Goal: Task Accomplishment & Management: Use online tool/utility

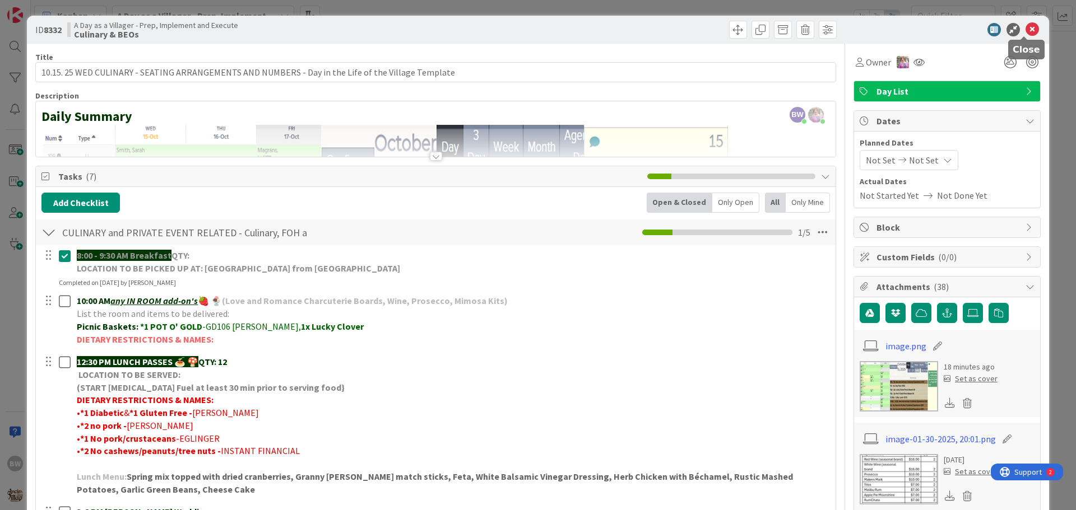
click at [1025, 31] on icon at bounding box center [1031, 29] width 13 height 13
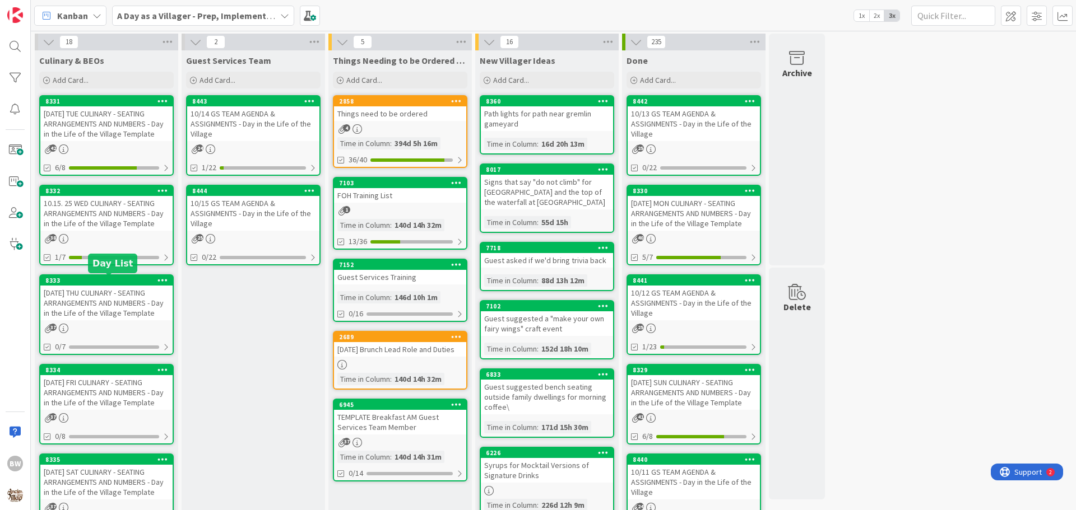
click at [95, 279] on div "8333" at bounding box center [108, 281] width 127 height 8
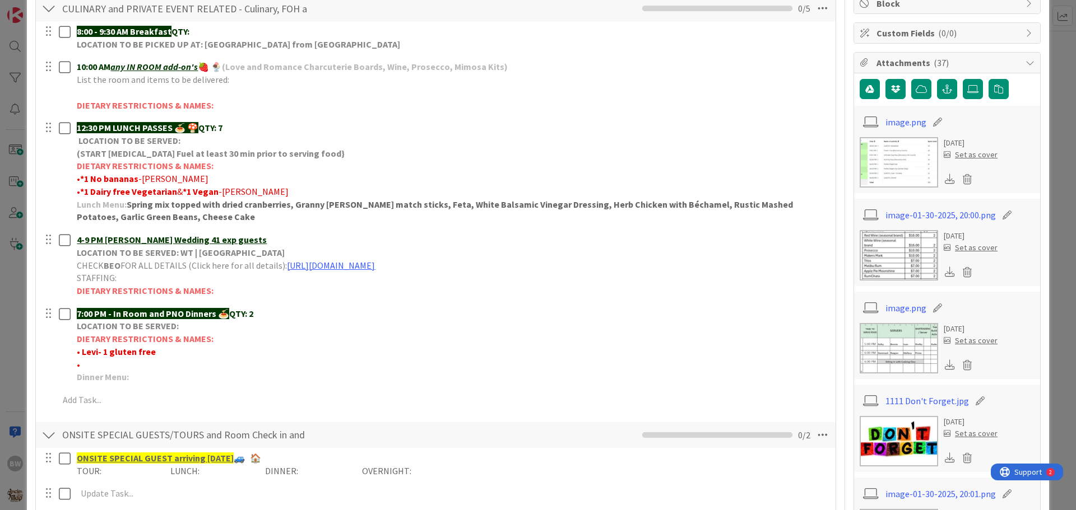
scroll to position [168, 0]
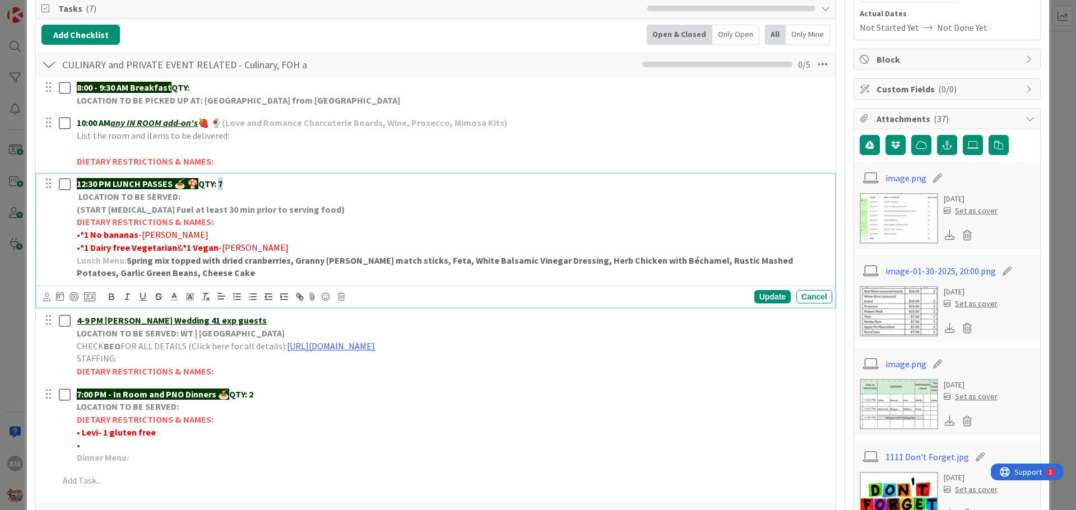
drag, startPoint x: 229, startPoint y: 184, endPoint x: 223, endPoint y: 184, distance: 6.2
click at [223, 184] on p "12:30 PM LUNCH PASSES 🍝 🍄 QTY: 7" at bounding box center [452, 184] width 751 height 13
click at [769, 299] on div "Update" at bounding box center [772, 296] width 36 height 13
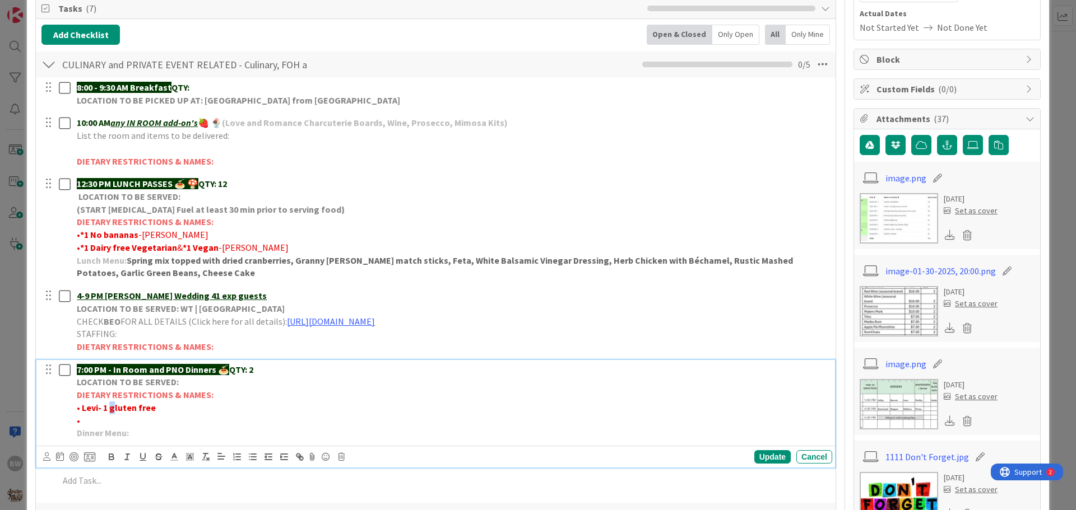
click at [114, 407] on strong "• Levi- 1 gluten free" at bounding box center [116, 407] width 79 height 11
click at [103, 406] on strong "• Levi- 1 Gluten free" at bounding box center [117, 407] width 80 height 11
drag, startPoint x: 104, startPoint y: 409, endPoint x: 82, endPoint y: 406, distance: 22.0
click at [82, 406] on strong "• Levi- *1 Gluten free" at bounding box center [118, 407] width 83 height 11
click at [134, 413] on strong "•*1 Gluten free" at bounding box center [107, 407] width 61 height 11
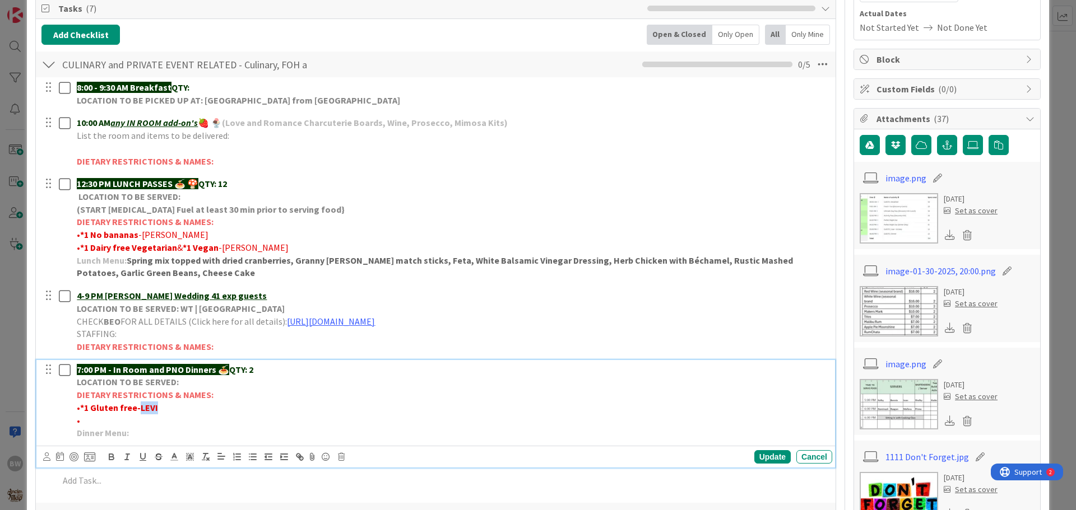
drag, startPoint x: 157, startPoint y: 406, endPoint x: 140, endPoint y: 410, distance: 18.2
click at [140, 410] on p "•*1 Gluten free-LEVI" at bounding box center [452, 408] width 751 height 13
click at [113, 457] on icon "button" at bounding box center [111, 458] width 4 height 3
click at [764, 461] on div "Update" at bounding box center [772, 457] width 36 height 13
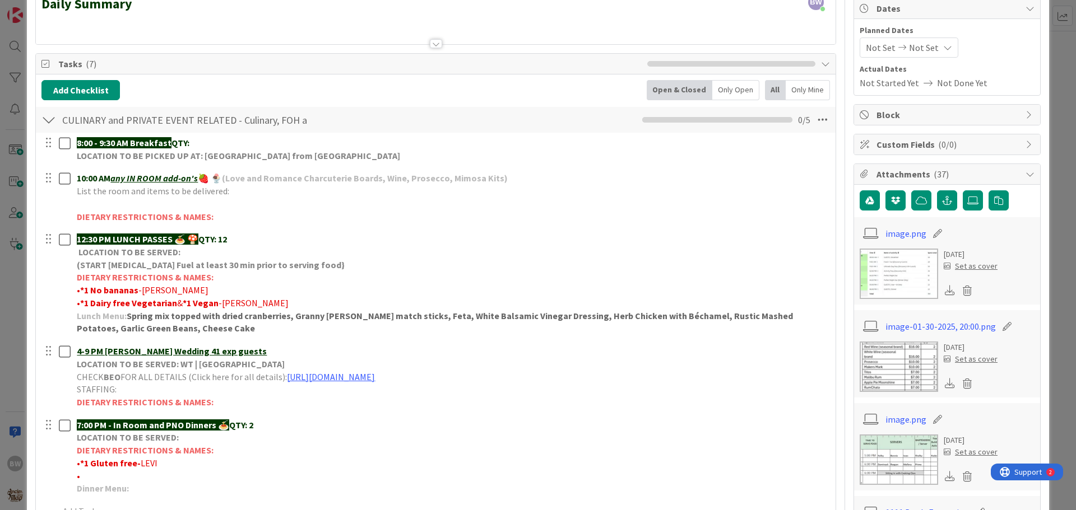
scroll to position [0, 0]
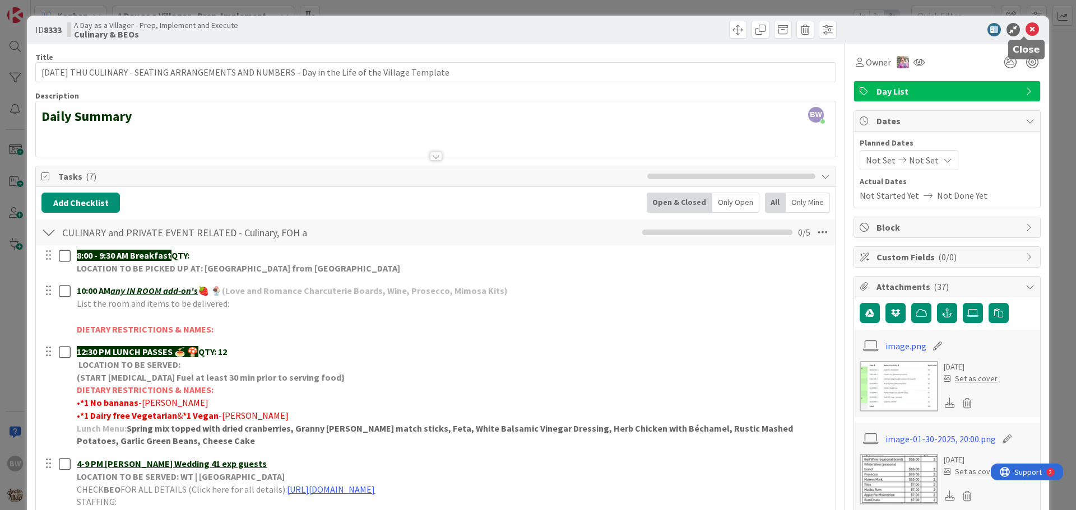
click at [1025, 30] on icon at bounding box center [1031, 29] width 13 height 13
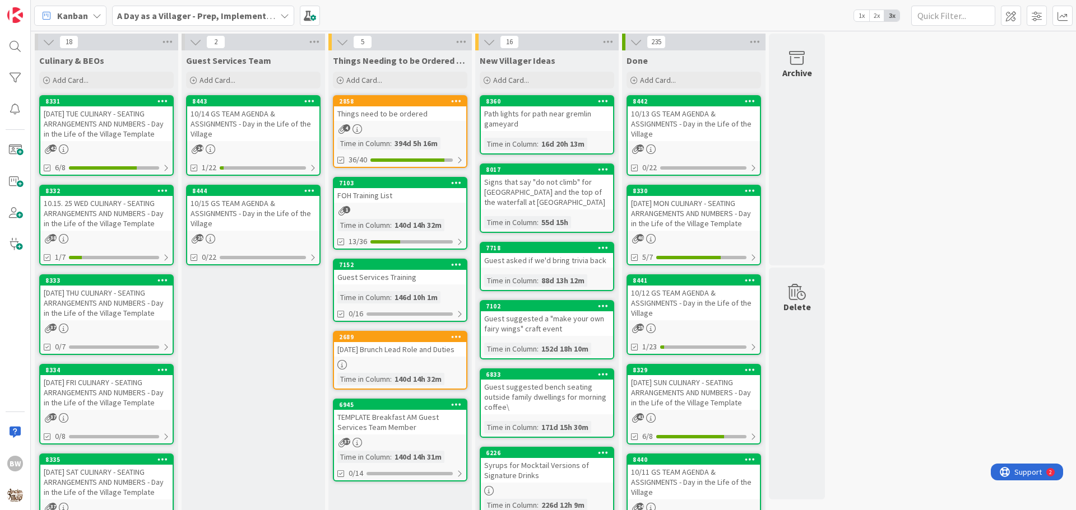
click at [95, 375] on div "[DATE] FRI CULINARY - SEATING ARRANGEMENTS AND NUMBERS - Day in the Life of the…" at bounding box center [106, 392] width 132 height 35
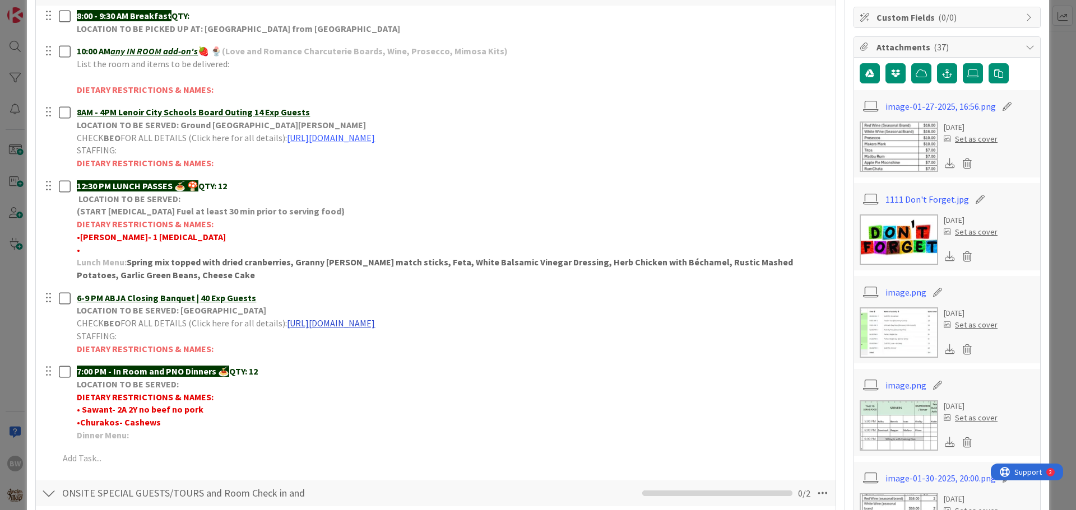
scroll to position [168, 0]
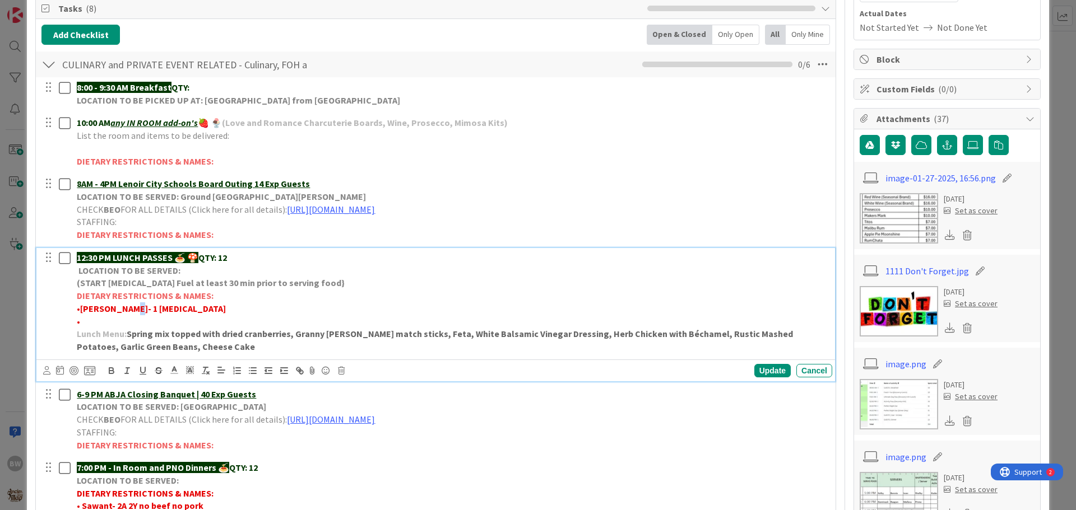
click at [124, 307] on strong "[PERSON_NAME]- 1 [MEDICAL_DATA]" at bounding box center [153, 308] width 146 height 11
click at [117, 309] on strong "[PERSON_NAME]- 1 [MEDICAL_DATA]" at bounding box center [153, 308] width 146 height 11
drag, startPoint x: 115, startPoint y: 307, endPoint x: 82, endPoint y: 310, distance: 32.6
click at [82, 310] on strong "[PERSON_NAME]- *1 [MEDICAL_DATA]" at bounding box center [155, 308] width 150 height 11
click at [122, 311] on p "• *1 [MEDICAL_DATA]" at bounding box center [452, 309] width 751 height 13
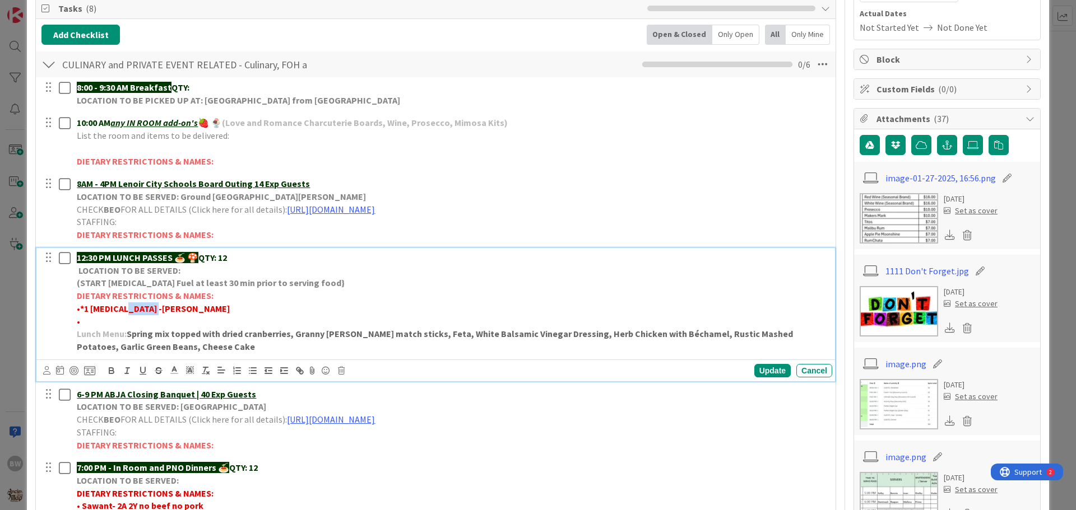
drag, startPoint x: 154, startPoint y: 308, endPoint x: 120, endPoint y: 306, distance: 34.2
click at [120, 306] on p "• *1 [MEDICAL_DATA] -[PERSON_NAME]" at bounding box center [452, 309] width 751 height 13
click at [110, 370] on icon "button" at bounding box center [111, 369] width 4 height 3
click at [754, 370] on div "Update" at bounding box center [772, 370] width 36 height 13
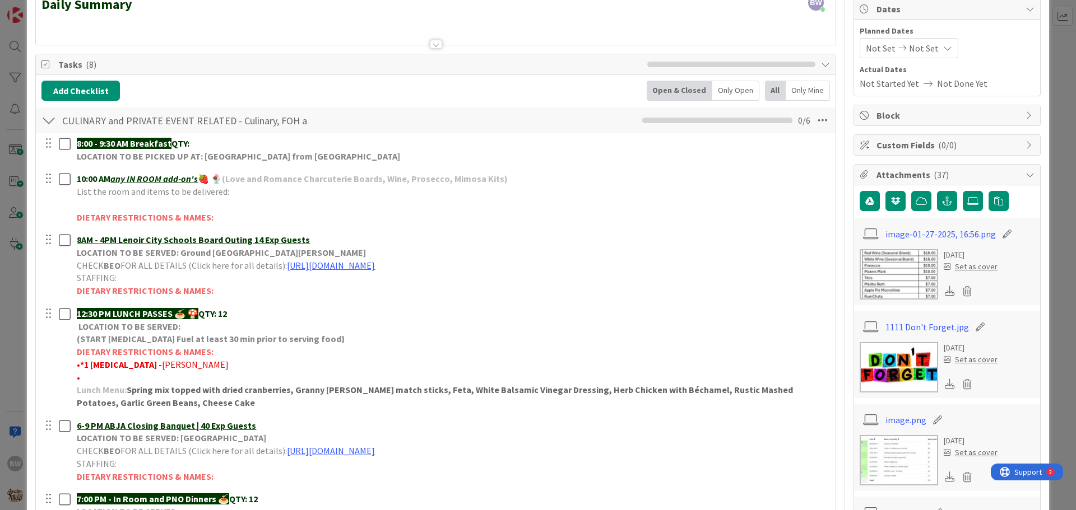
scroll to position [0, 0]
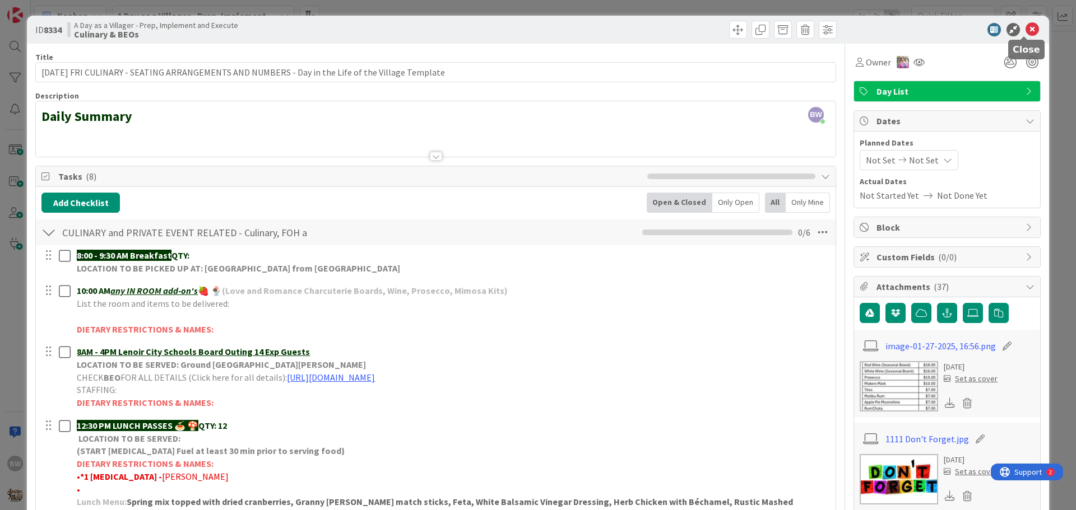
click at [1025, 32] on icon at bounding box center [1031, 29] width 13 height 13
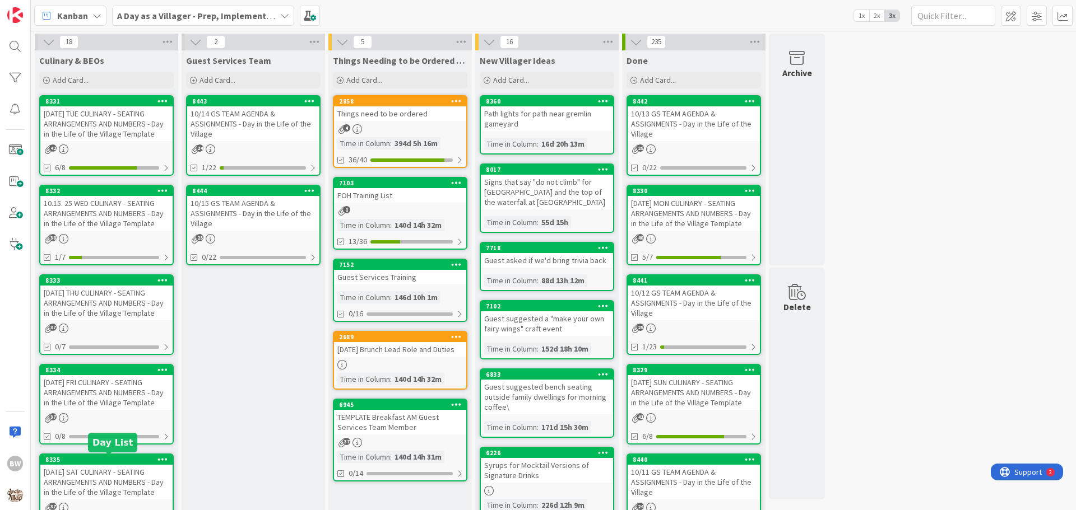
click at [95, 460] on div "8335" at bounding box center [108, 460] width 127 height 8
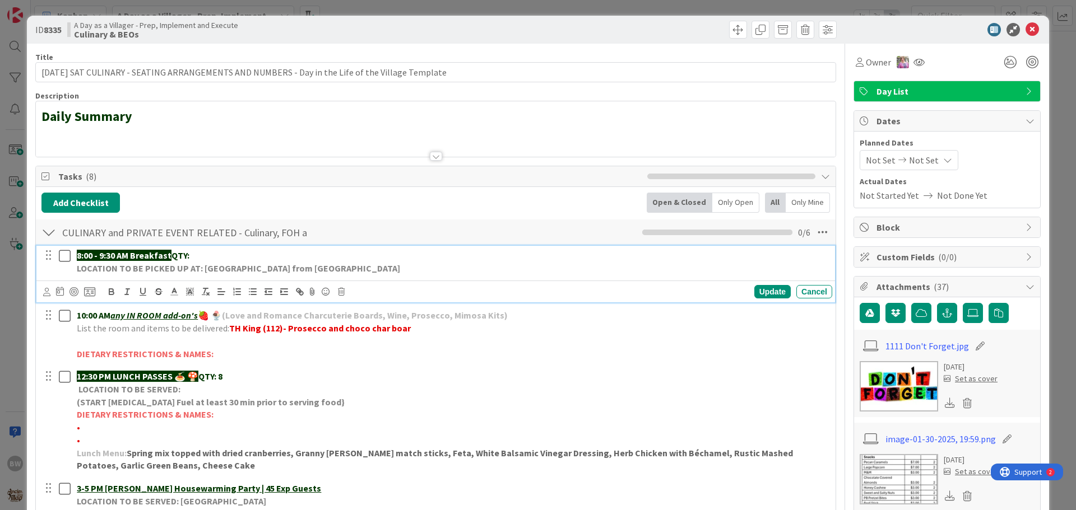
click at [196, 256] on p "8:00 - 9:30 AM Breakfast QTY:" at bounding box center [452, 255] width 751 height 13
click at [756, 295] on div "Update" at bounding box center [772, 291] width 36 height 13
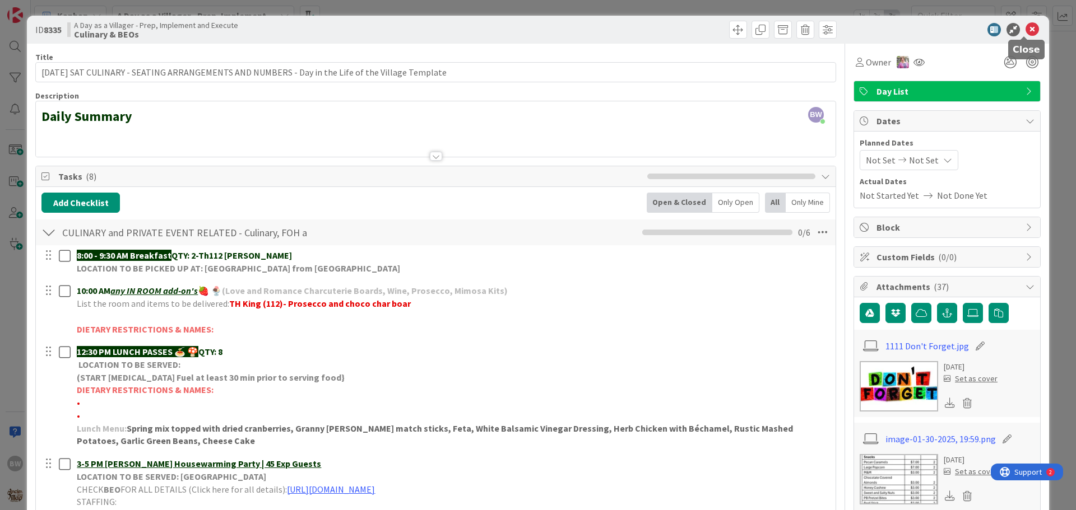
click at [1027, 32] on icon at bounding box center [1031, 29] width 13 height 13
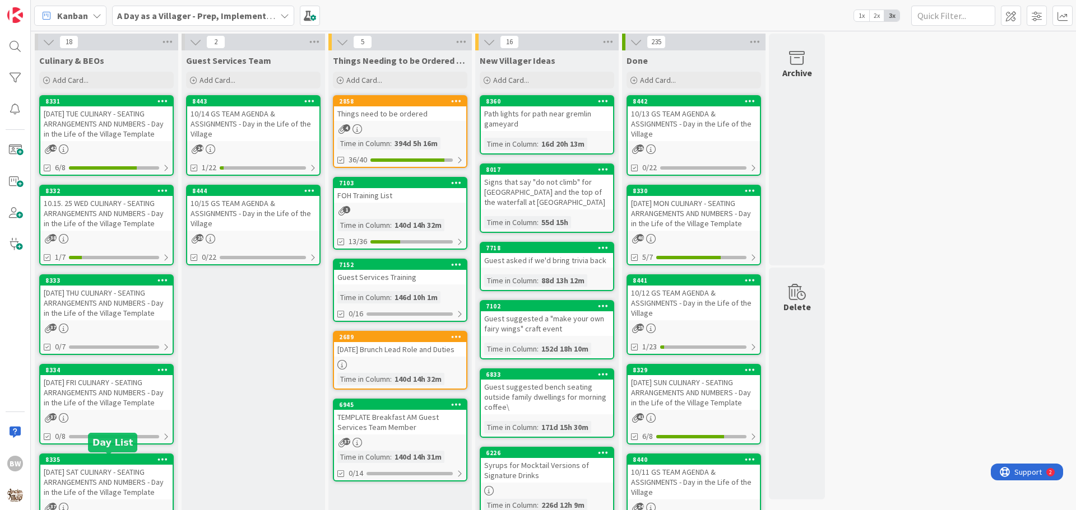
click at [85, 460] on div "8335" at bounding box center [108, 460] width 127 height 8
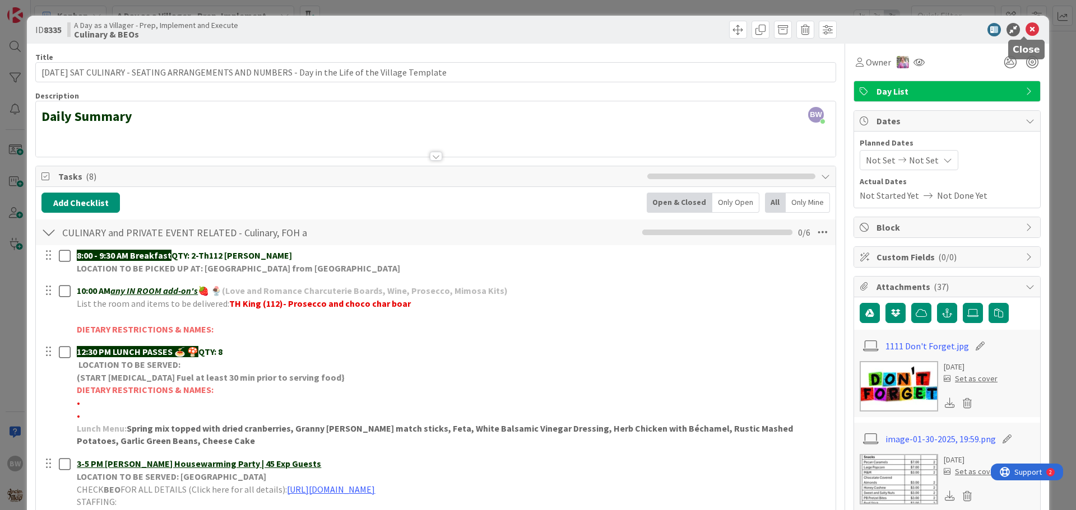
click at [1025, 29] on icon at bounding box center [1031, 29] width 13 height 13
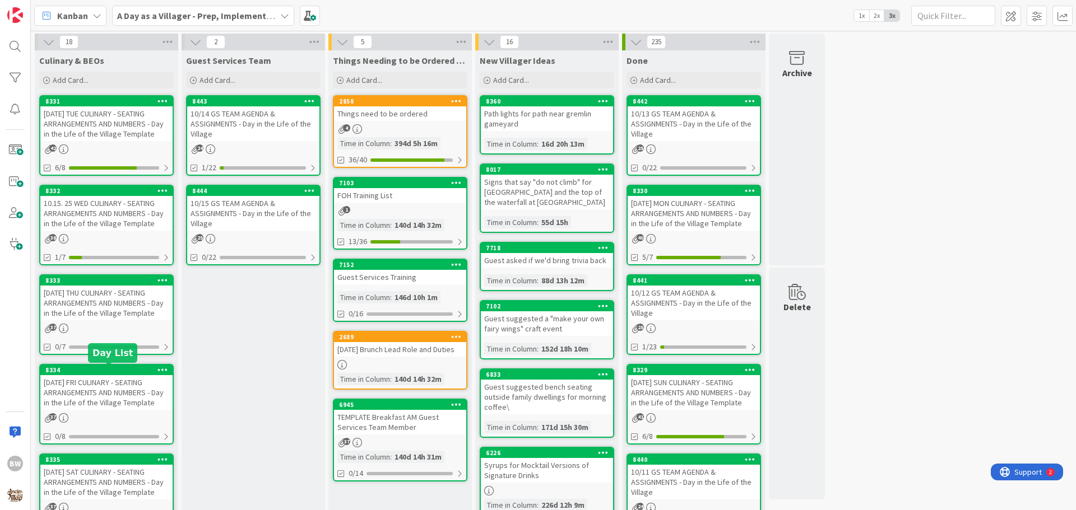
click at [88, 369] on div "8334" at bounding box center [108, 370] width 127 height 8
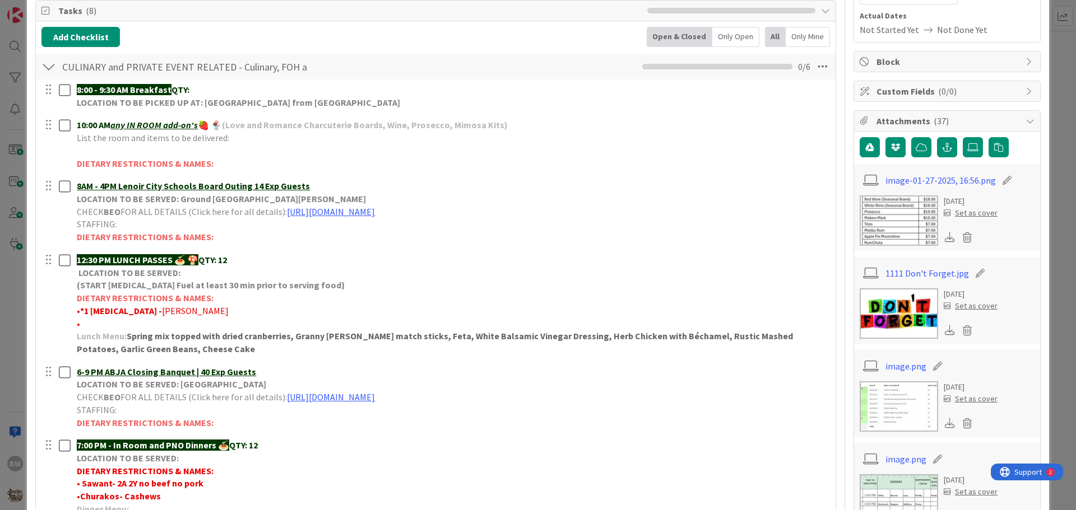
scroll to position [168, 0]
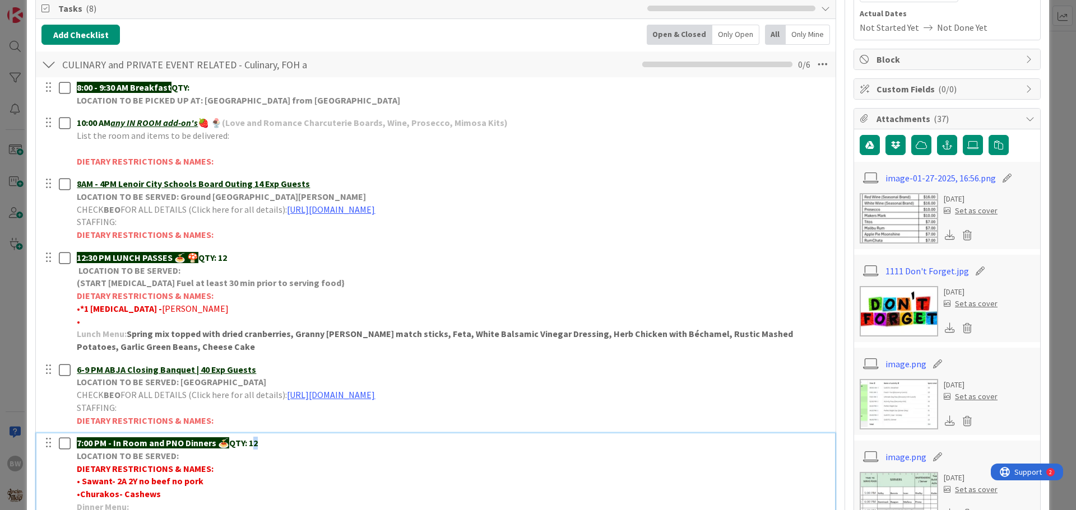
click at [256, 444] on strong "QTY: 12" at bounding box center [243, 443] width 29 height 11
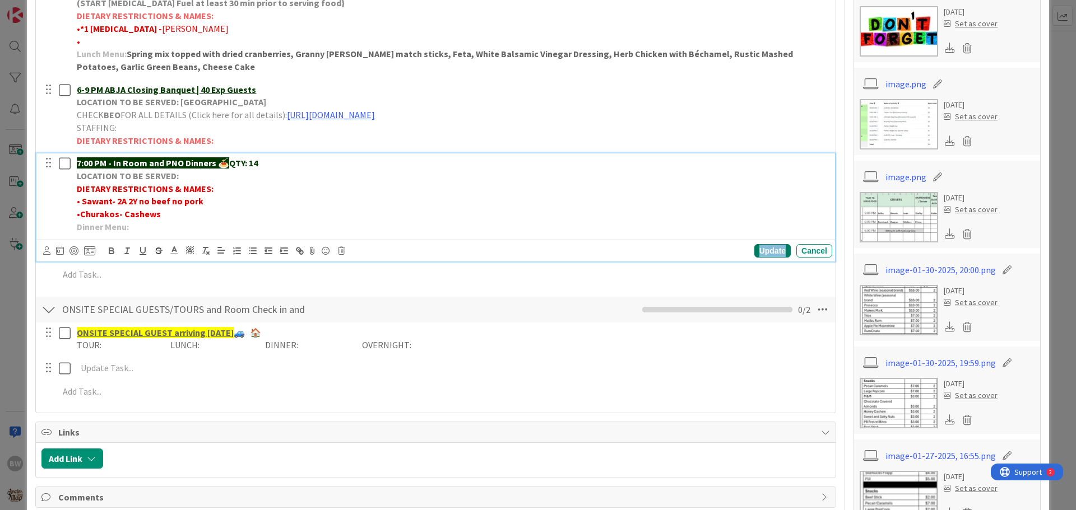
click at [754, 249] on div "Update" at bounding box center [772, 250] width 36 height 13
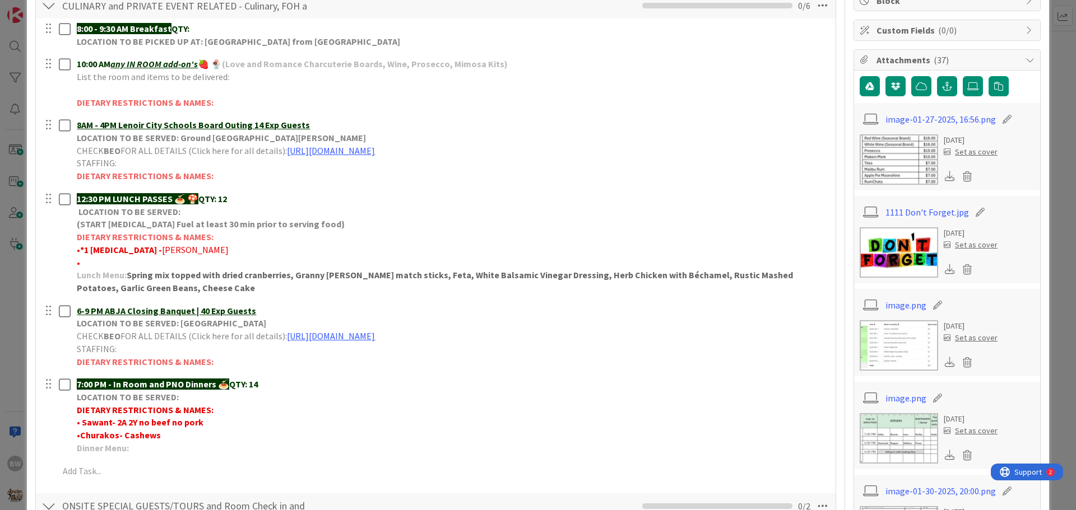
scroll to position [224, 0]
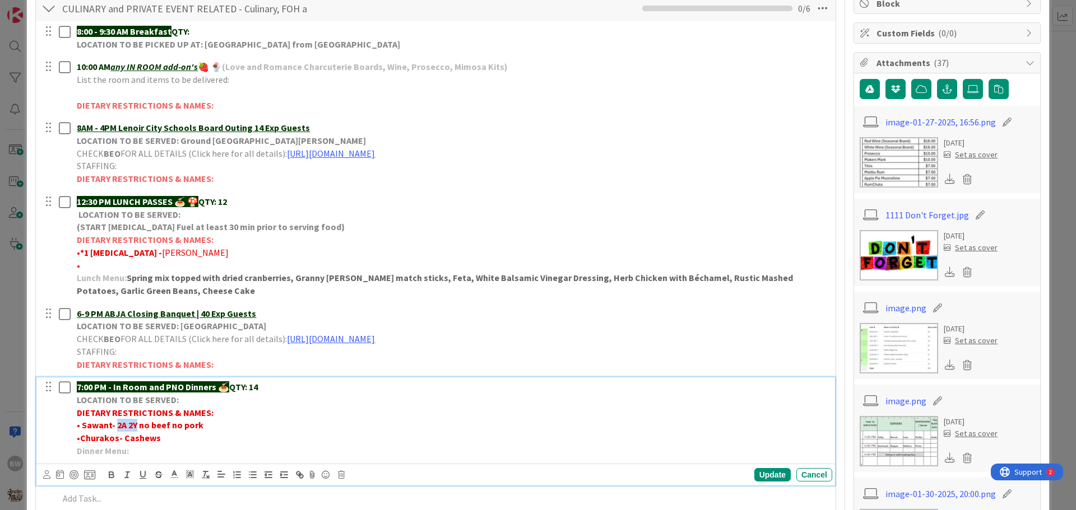
drag, startPoint x: 136, startPoint y: 424, endPoint x: 117, endPoint y: 422, distance: 19.1
click at [117, 422] on strong "• Sawant- 2A 2Y no beef no pork" at bounding box center [140, 425] width 127 height 11
click at [129, 424] on strong "• Sawant- *1 no beef no pork" at bounding box center [134, 425] width 115 height 11
click at [171, 425] on strong "• Sawant- *1 No beef no pork" at bounding box center [135, 425] width 116 height 11
drag, startPoint x: 116, startPoint y: 425, endPoint x: 81, endPoint y: 425, distance: 35.3
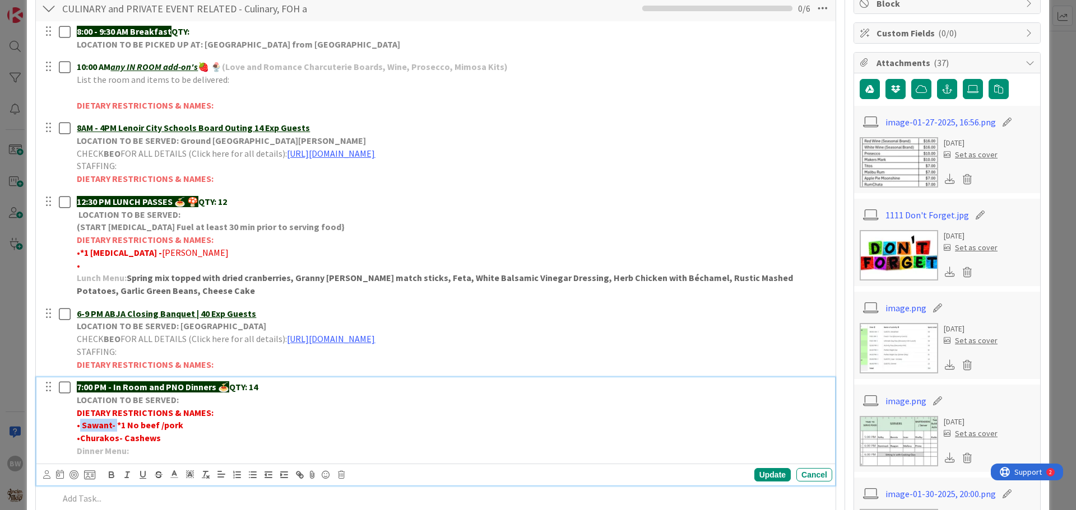
click at [81, 425] on strong "• Sawant- *1 No beef /pork" at bounding box center [130, 425] width 106 height 11
click at [157, 424] on p "•*1 No beef /pork" at bounding box center [452, 425] width 751 height 13
drag, startPoint x: 182, startPoint y: 421, endPoint x: 150, endPoint y: 422, distance: 31.9
click at [150, 422] on strong "•*1 No beef /pork -SAWANT" at bounding box center [131, 425] width 109 height 11
click at [112, 470] on icon "button" at bounding box center [111, 475] width 10 height 10
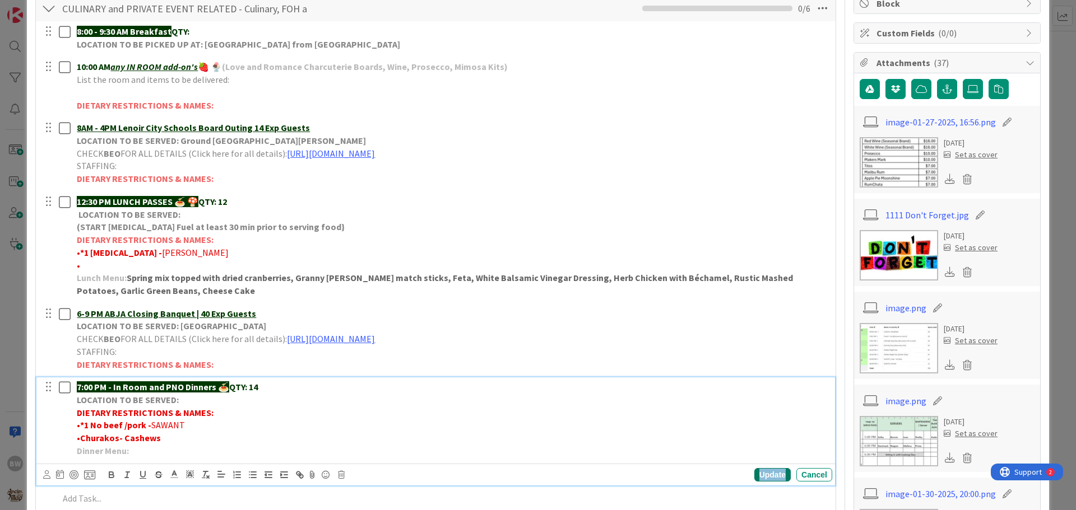
click at [760, 475] on div "Update" at bounding box center [772, 474] width 36 height 13
drag, startPoint x: 264, startPoint y: 391, endPoint x: 257, endPoint y: 391, distance: 7.3
click at [257, 391] on p "7:00 PM - In Room and PNO Dinners 🍝 QTY: 14" at bounding box center [452, 387] width 751 height 13
click at [762, 477] on div "Update" at bounding box center [772, 474] width 36 height 13
click at [125, 440] on strong "Churakos- Cashews" at bounding box center [120, 438] width 81 height 11
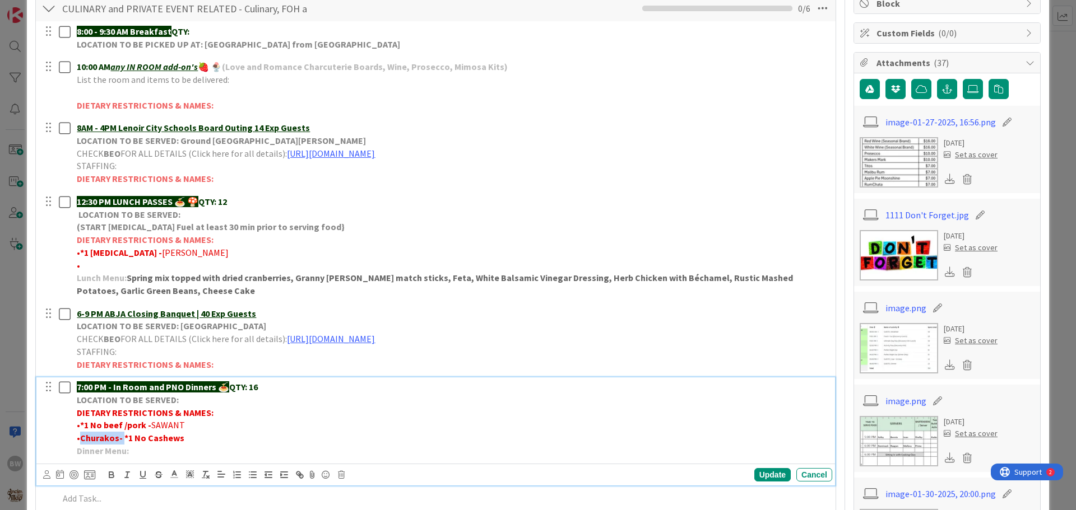
drag, startPoint x: 125, startPoint y: 438, endPoint x: 80, endPoint y: 438, distance: 44.8
click at [80, 438] on p "• Churakos- *1 No Cashews" at bounding box center [452, 438] width 751 height 13
click at [138, 438] on p "• *1 No Cashews" at bounding box center [452, 438] width 751 height 13
drag, startPoint x: 189, startPoint y: 439, endPoint x: 145, endPoint y: 438, distance: 44.8
click at [145, 438] on p "• *1 No Cashews -[GEOGRAPHIC_DATA]" at bounding box center [452, 438] width 751 height 13
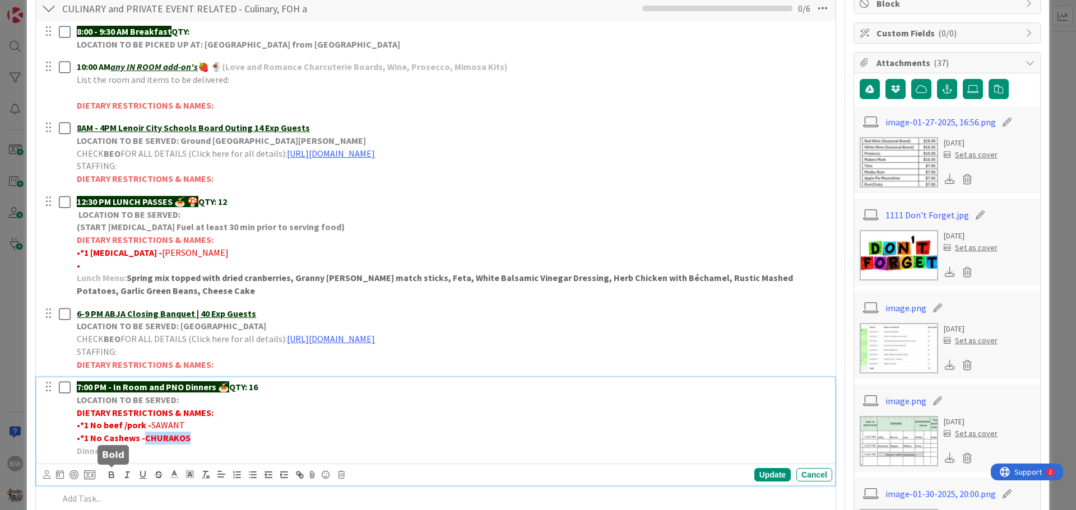
click at [109, 475] on icon "button" at bounding box center [111, 476] width 4 height 3
click at [758, 471] on div "Update" at bounding box center [772, 474] width 36 height 13
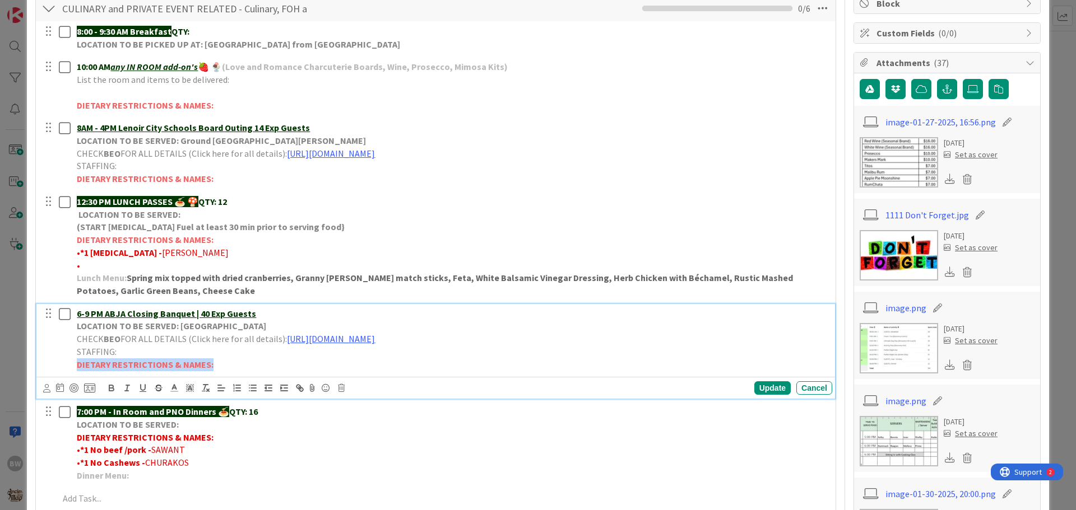
drag, startPoint x: 210, startPoint y: 364, endPoint x: 78, endPoint y: 366, distance: 131.7
click at [78, 366] on p "DIETARY RESTRICTIONS & NAMES:" at bounding box center [452, 365] width 751 height 13
copy strong "DIETARY RESTRICTIONS & NAMES:"
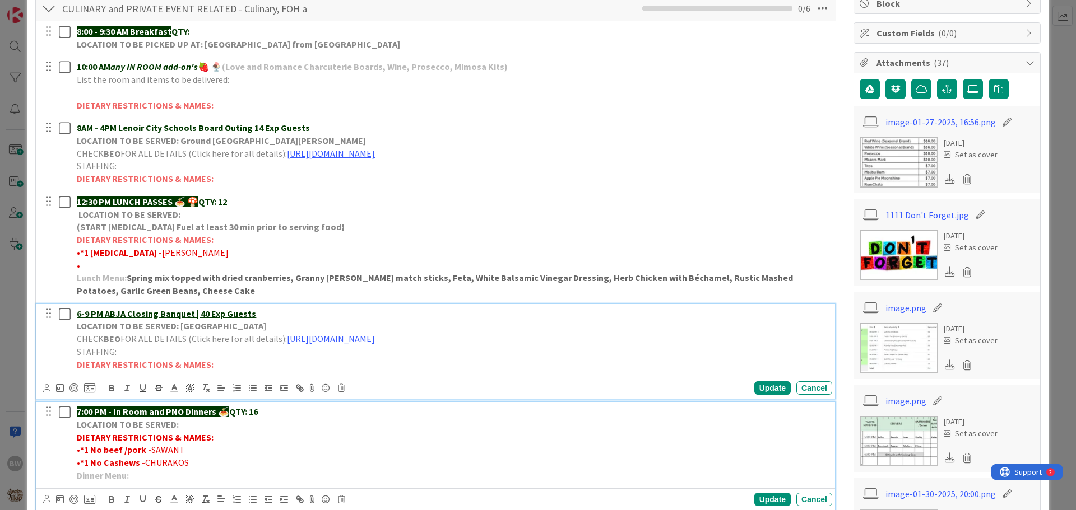
click at [205, 437] on strong "DIETARY RESTRICTIONS & NAMES:" at bounding box center [145, 437] width 137 height 11
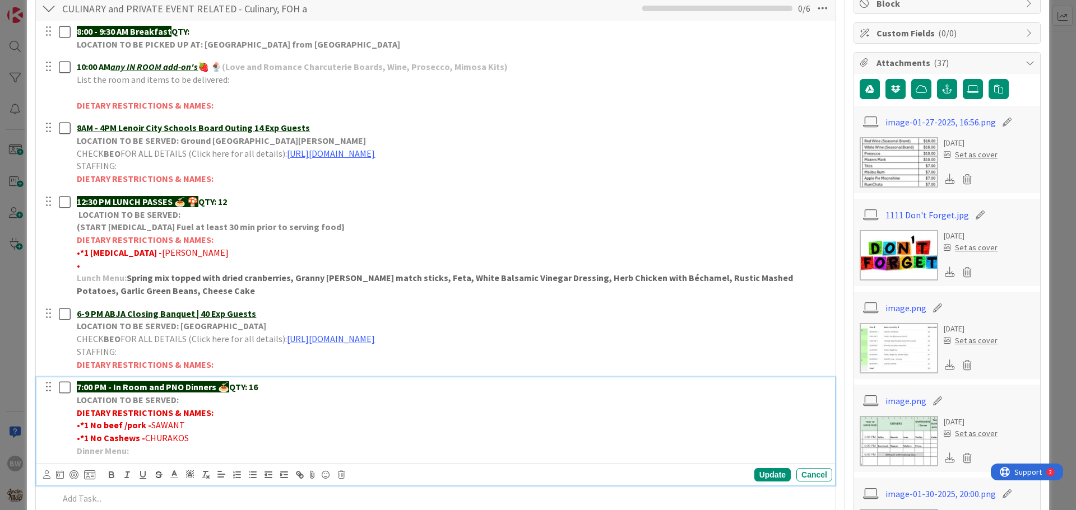
scroll to position [199, 0]
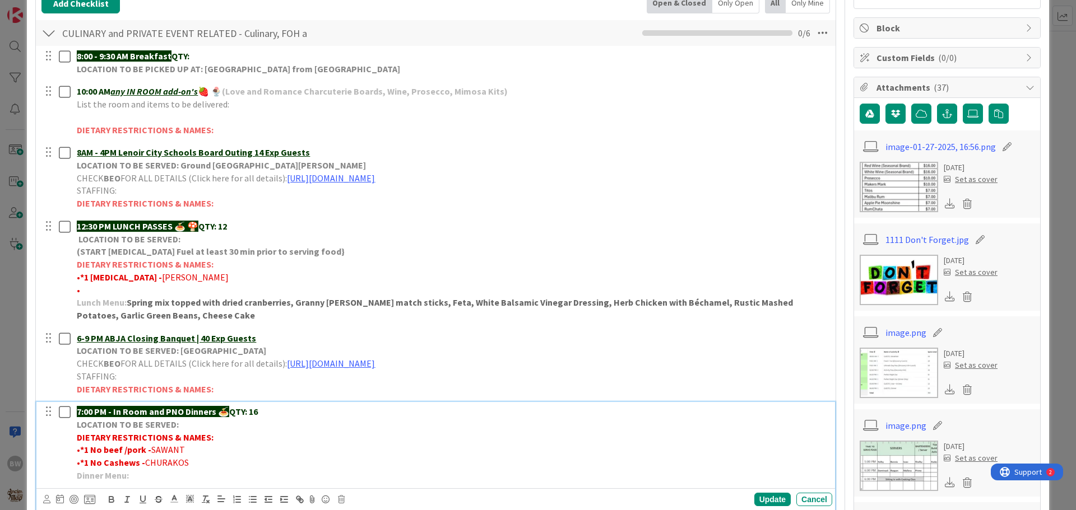
click at [206, 437] on strong "DIETARY RESTRICTIONS & NAMES:" at bounding box center [145, 437] width 137 height 11
drag, startPoint x: 208, startPoint y: 437, endPoint x: 76, endPoint y: 437, distance: 132.2
click at [76, 437] on div "7:00 PM - In Room and PNO Dinners 🍝 QTY: 16 LOCATION TO BE SERVED: DIETARY REST…" at bounding box center [452, 443] width 760 height 83
click at [768, 500] on div "Update" at bounding box center [772, 499] width 36 height 13
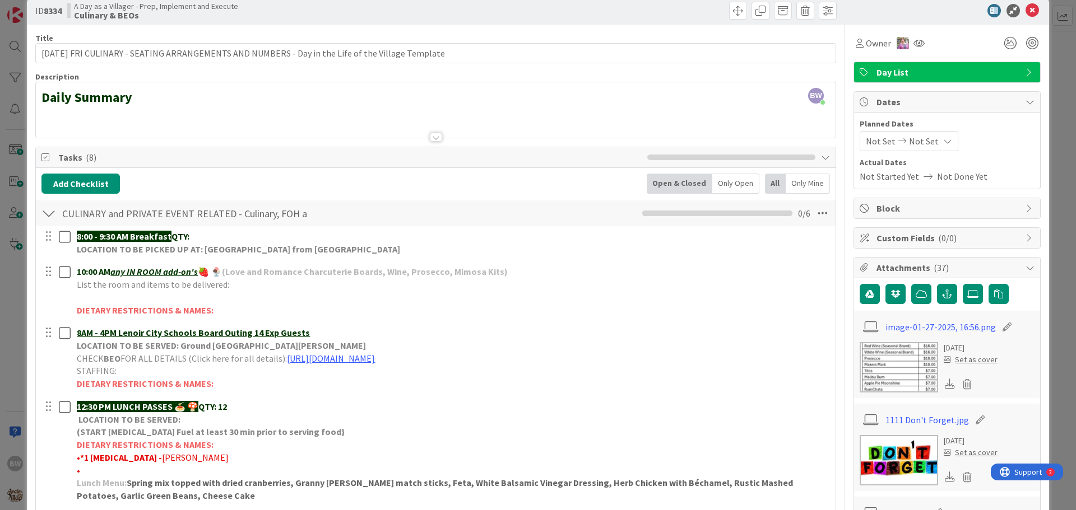
scroll to position [0, 0]
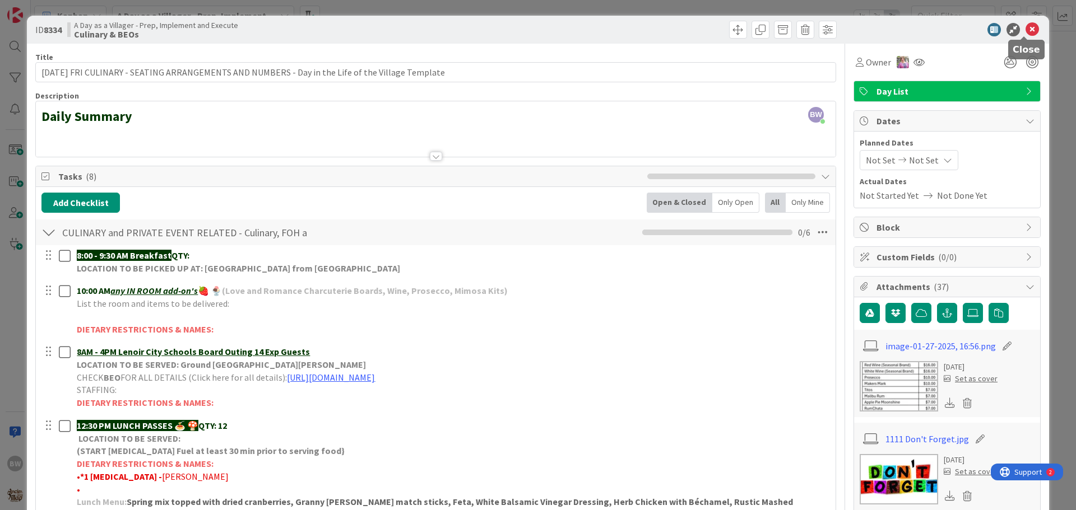
click at [1026, 30] on icon at bounding box center [1031, 29] width 13 height 13
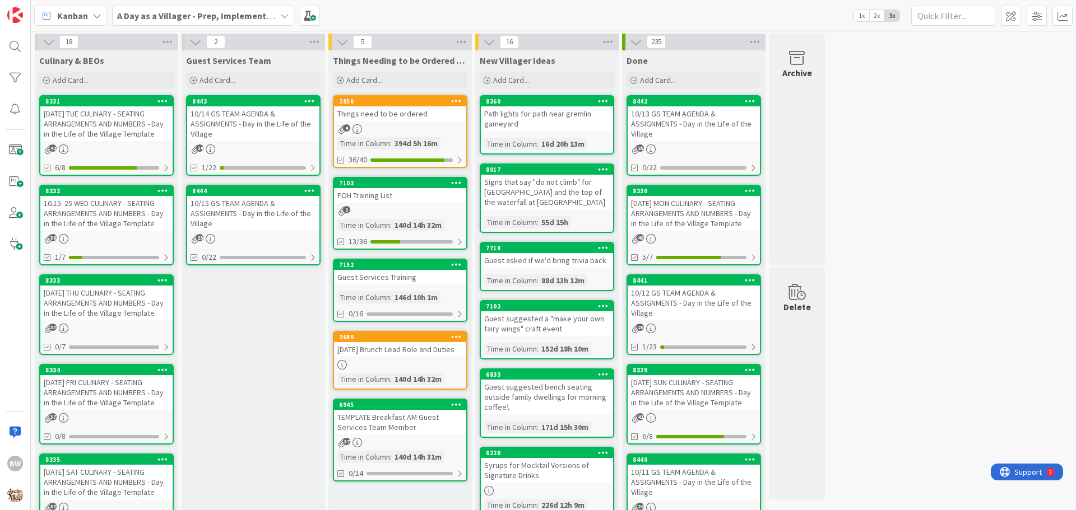
scroll to position [168, 0]
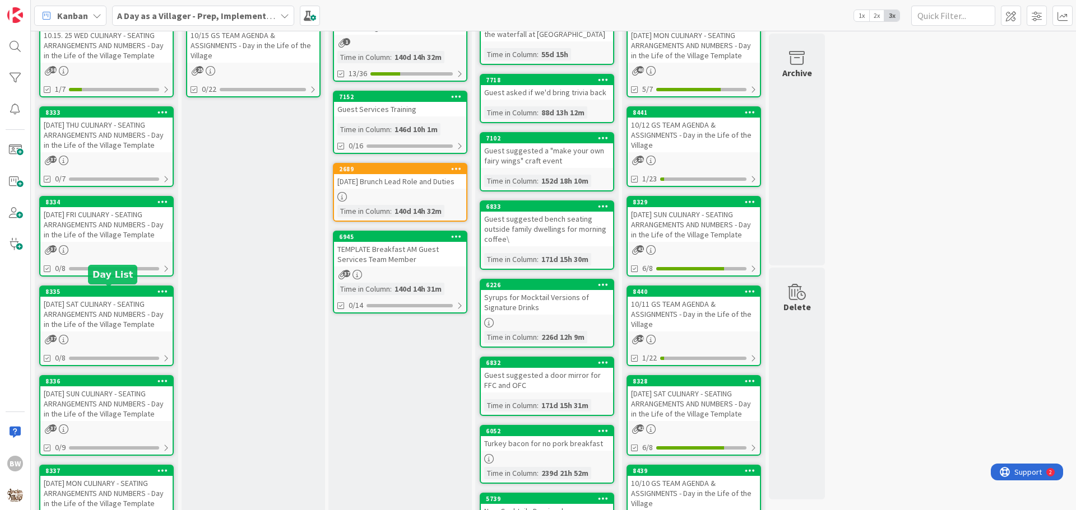
click at [111, 294] on div "8335" at bounding box center [108, 292] width 127 height 8
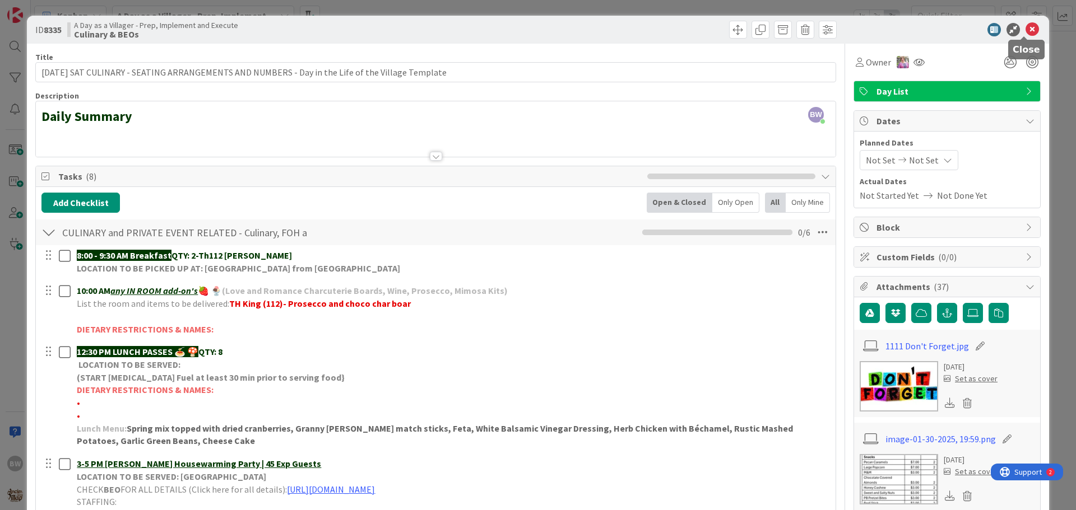
click at [1028, 28] on icon at bounding box center [1031, 29] width 13 height 13
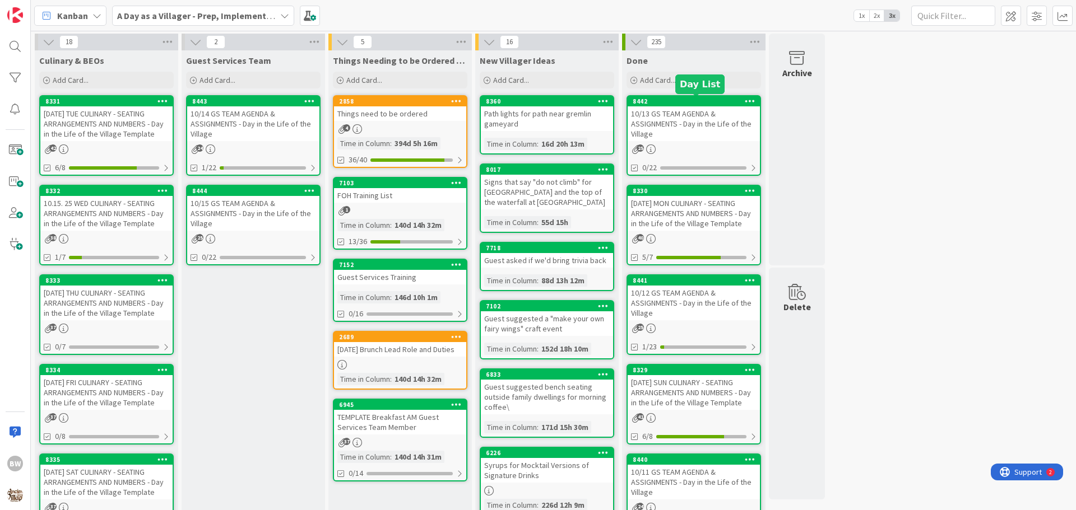
click at [676, 104] on div "8442" at bounding box center [696, 102] width 127 height 8
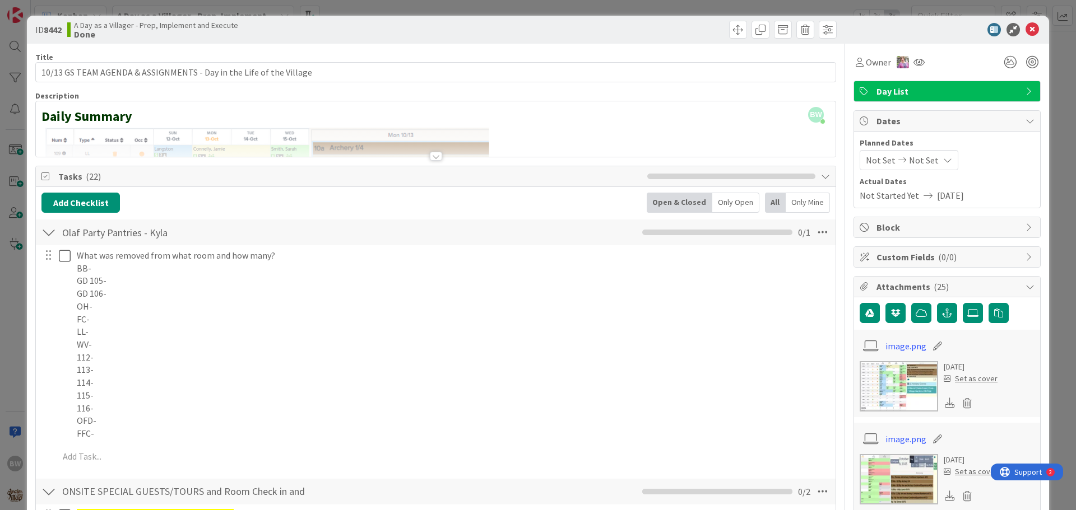
click at [432, 161] on div at bounding box center [436, 156] width 12 height 9
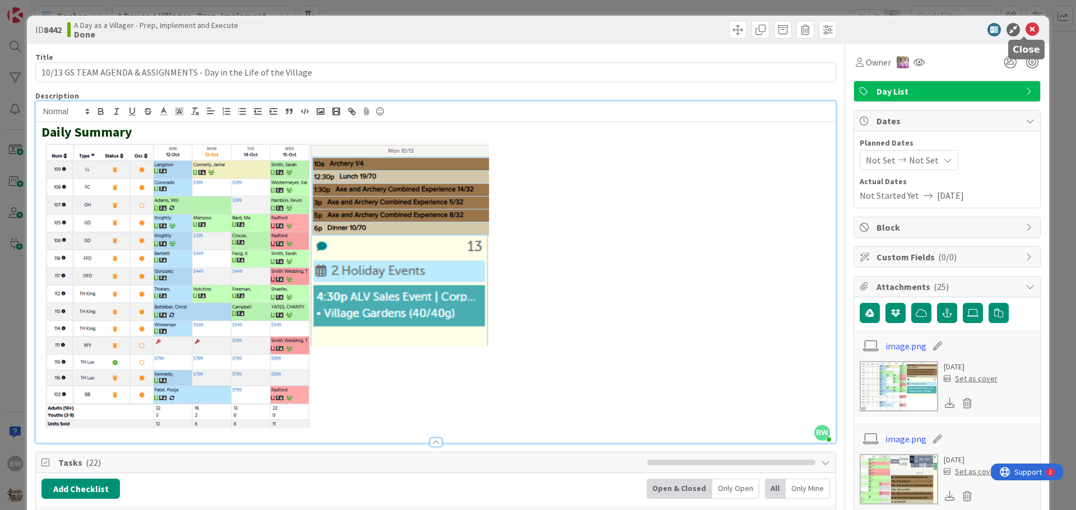
click at [1025, 31] on icon at bounding box center [1031, 29] width 13 height 13
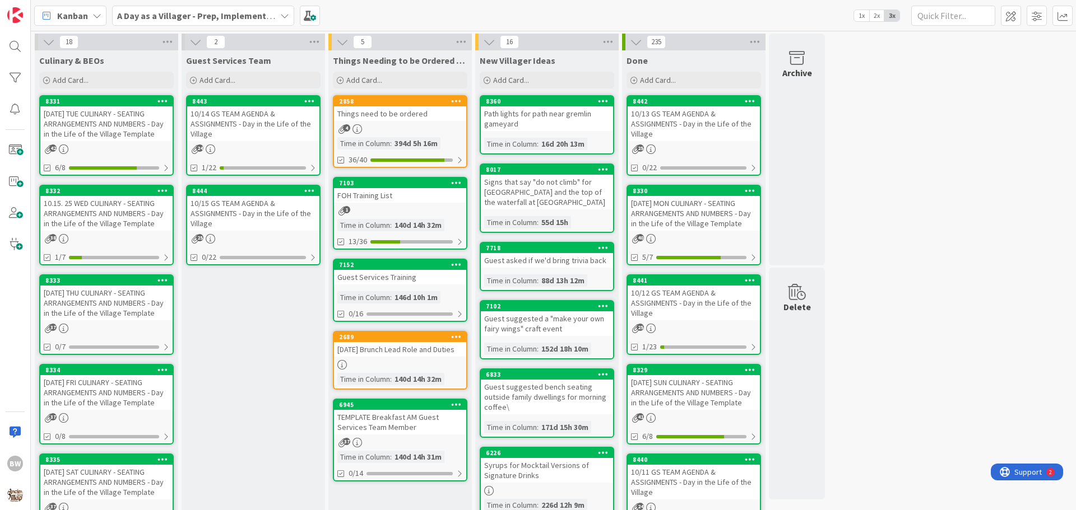
click at [705, 195] on div "8330" at bounding box center [694, 191] width 132 height 10
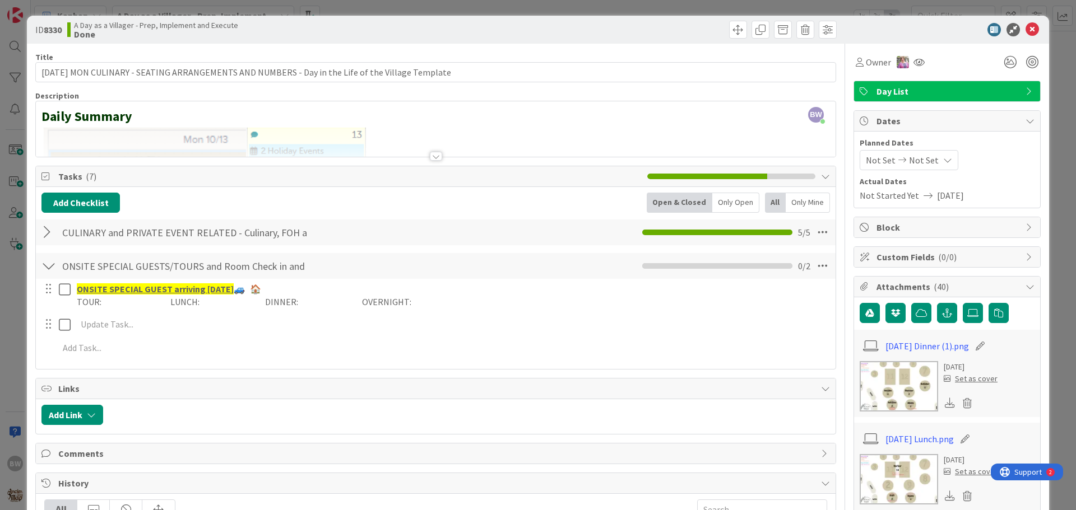
click at [188, 391] on span "Links" at bounding box center [436, 388] width 757 height 13
click at [503, 173] on span "Tasks ( 7 )" at bounding box center [349, 176] width 583 height 13
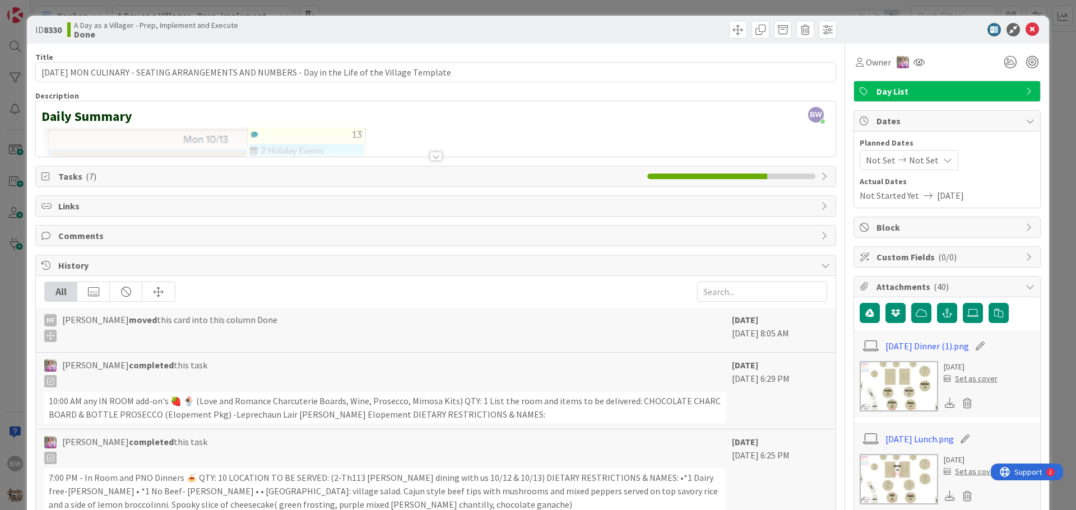
click at [821, 175] on icon at bounding box center [825, 176] width 9 height 9
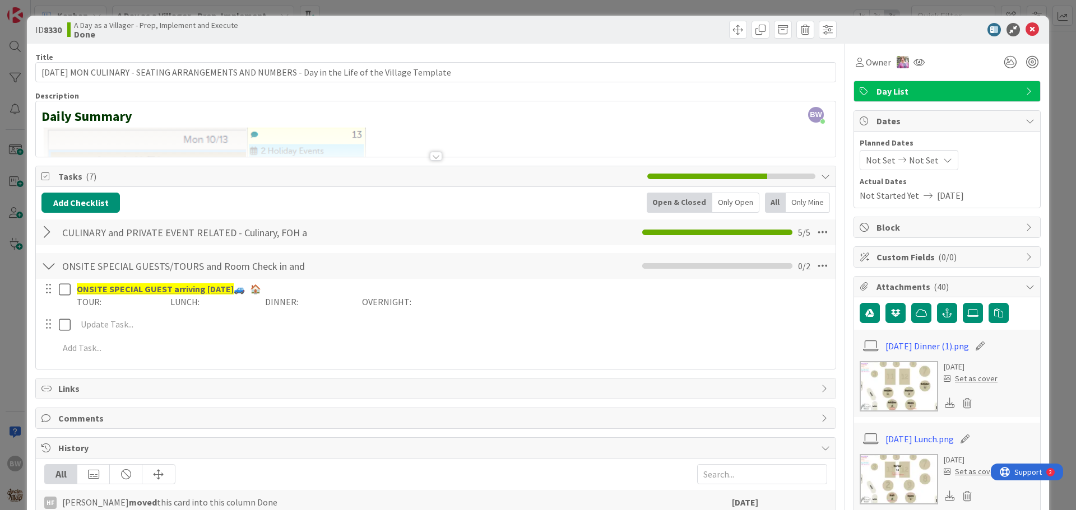
click at [821, 386] on icon at bounding box center [825, 388] width 9 height 9
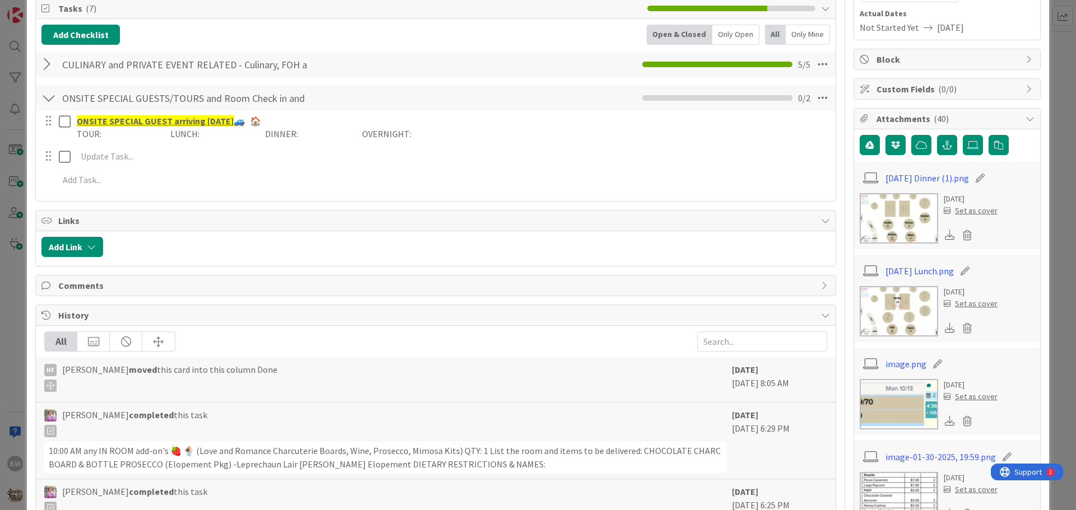
click at [46, 67] on div at bounding box center [48, 64] width 15 height 20
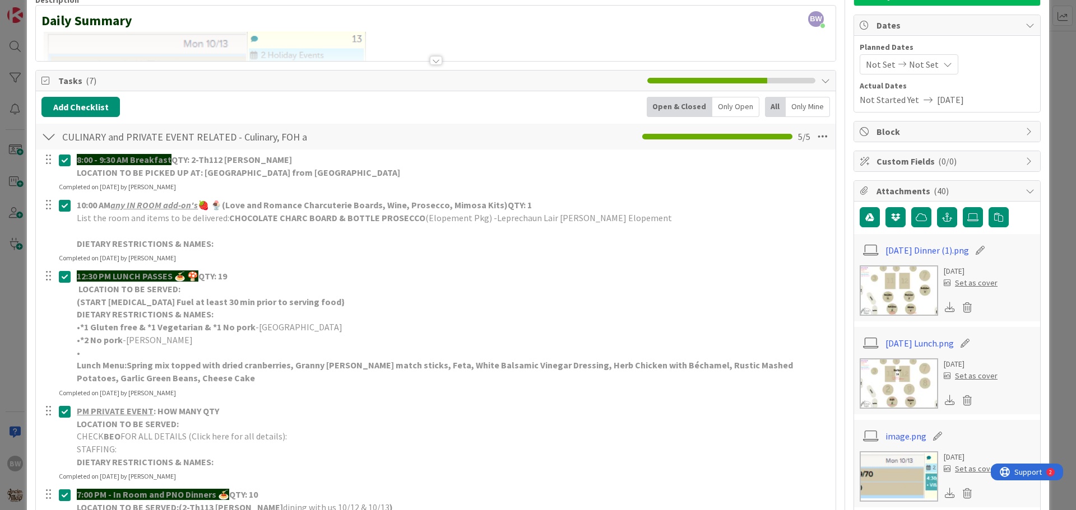
scroll to position [0, 0]
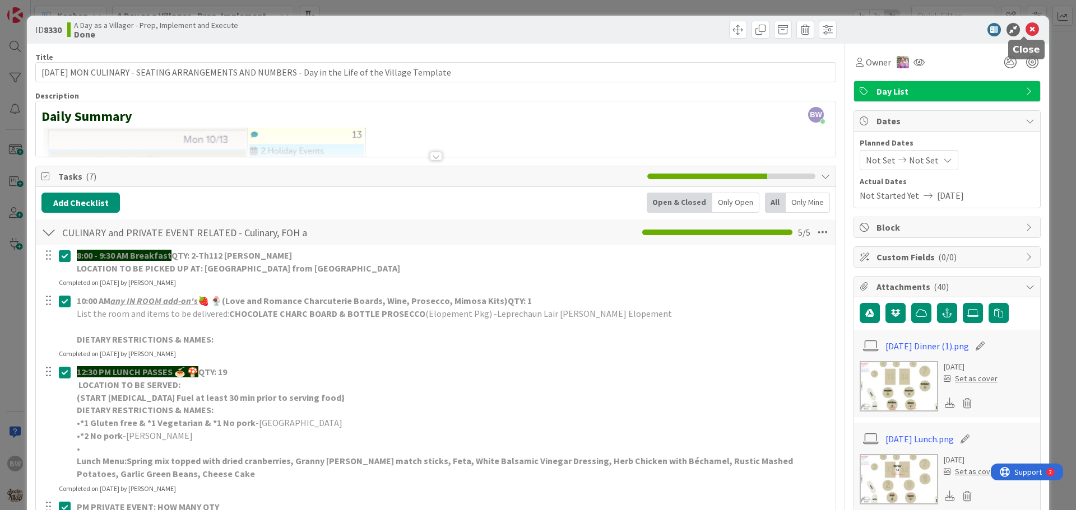
click at [1027, 28] on icon at bounding box center [1031, 29] width 13 height 13
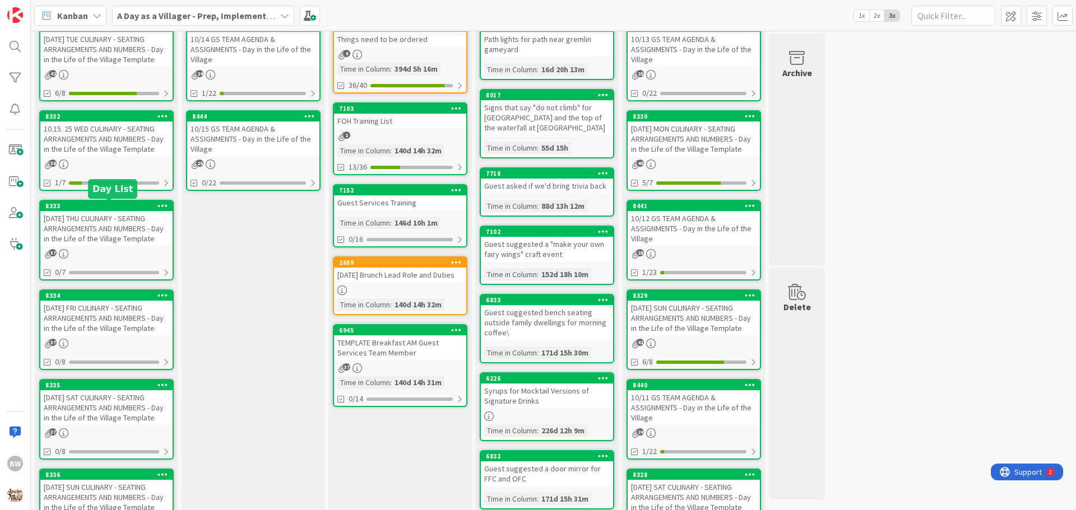
scroll to position [168, 0]
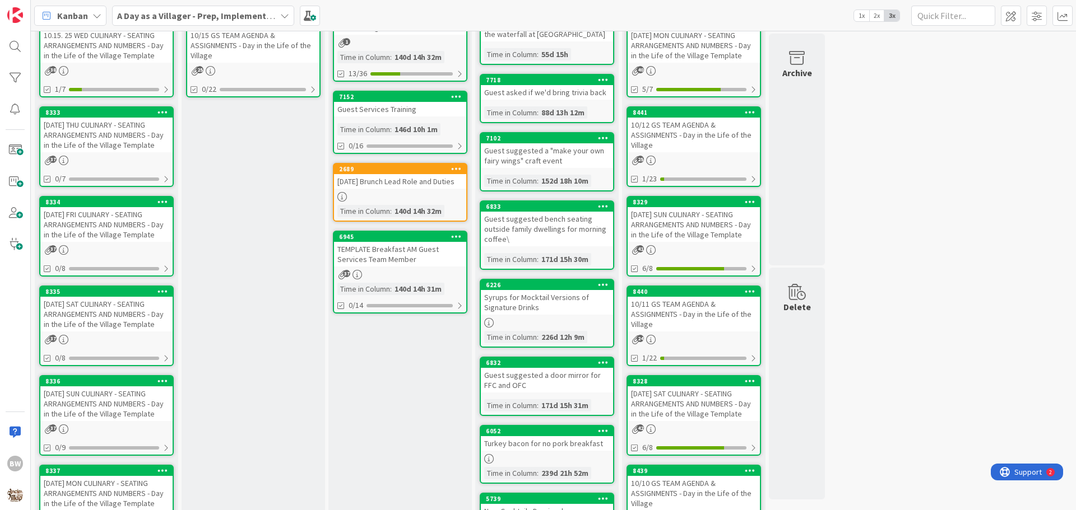
click at [85, 296] on div "8335" at bounding box center [106, 292] width 132 height 10
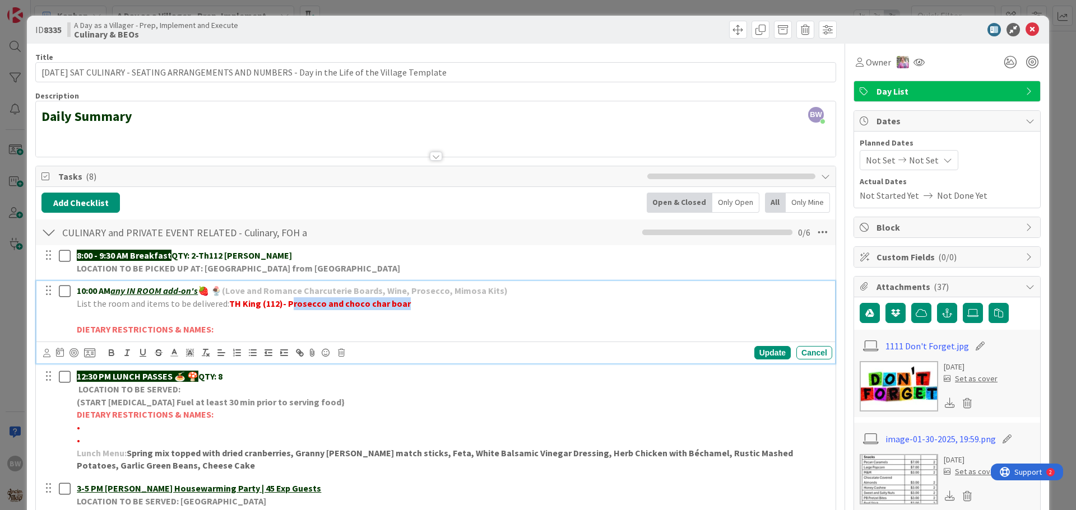
drag, startPoint x: 289, startPoint y: 304, endPoint x: 418, endPoint y: 301, distance: 129.5
click at [418, 301] on p "List the room and items to be delivered: TH King (112)- Prosecco and choco char…" at bounding box center [452, 304] width 751 height 13
click at [285, 303] on strong "TH King (112)- CHOCOLATE CHARC BOARD & BOTTLE PROSECCO-" at bounding box center [358, 303] width 258 height 11
click at [482, 304] on p "List the room and items to be delivered: TH King (112)- CHOCOLATE CHARC BOARD &…" at bounding box center [452, 304] width 751 height 13
drag, startPoint x: 285, startPoint y: 304, endPoint x: 228, endPoint y: 304, distance: 56.6
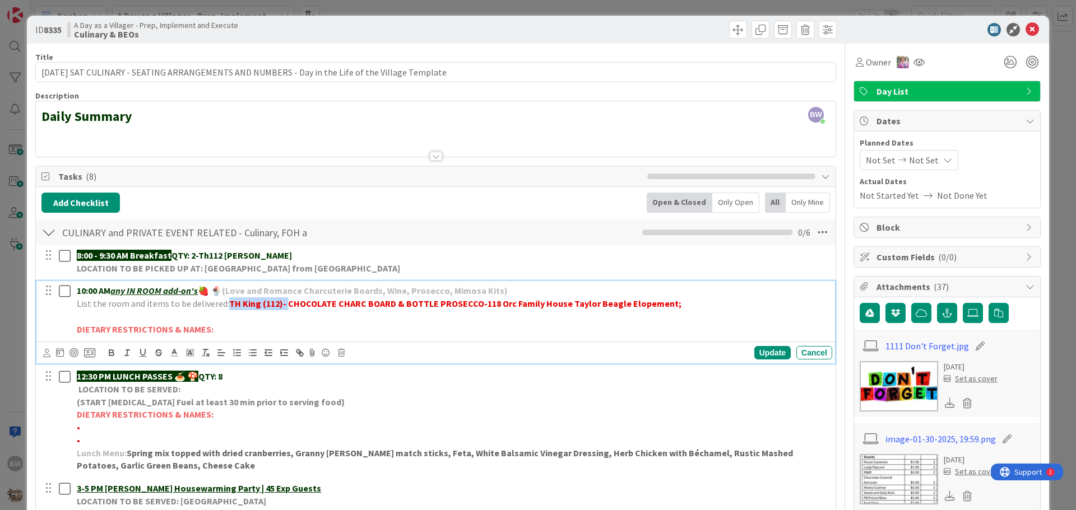
click at [229, 304] on strong "TH King (112)- CHOCOLATE CHARC BOARD & BOTTLE PROSECCO-118 Orc Family House Tay…" at bounding box center [455, 303] width 452 height 11
drag, startPoint x: 422, startPoint y: 302, endPoint x: 604, endPoint y: 303, distance: 181.6
click at [604, 303] on strong "CHOCOLATE CHARC BOARD & BOTTLE PROSECCO-118 Orc Family House Taylor Beagle Elop…" at bounding box center [425, 303] width 393 height 11
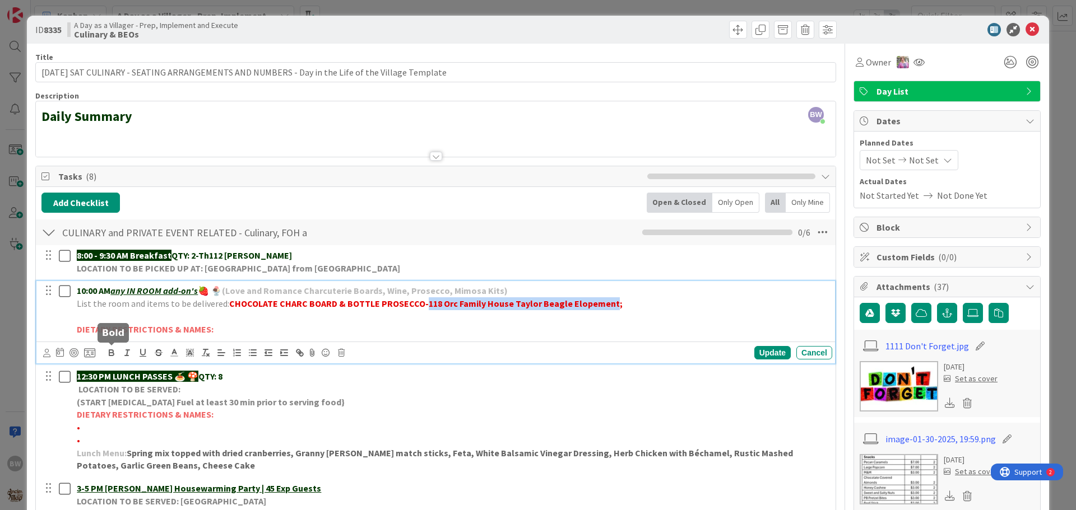
click at [112, 352] on icon "button" at bounding box center [111, 353] width 10 height 10
click at [621, 300] on p "List the room and items to be delivered: CHOCOLATE CHARC BOARD & BOTTLE PROSECC…" at bounding box center [452, 304] width 751 height 13
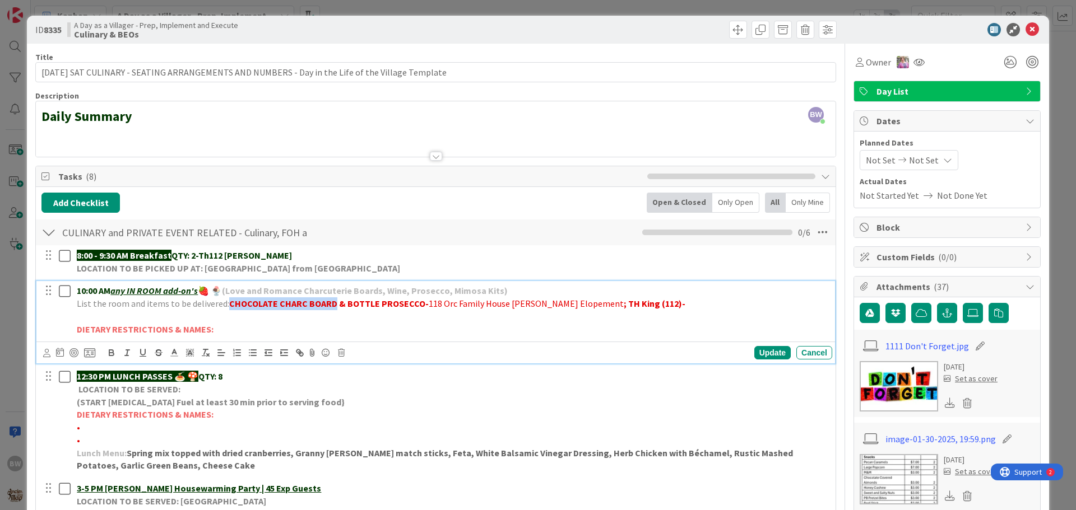
drag, startPoint x: 229, startPoint y: 306, endPoint x: 333, endPoint y: 304, distance: 103.7
click at [333, 304] on strong "CHOCOLATE CHARC BOARD & BOTTLE PROSECCO-" at bounding box center [328, 303] width 199 height 11
copy strong "CHOCOLATE CHARC BOARD"
click at [624, 304] on strong "; TH King (112)-" at bounding box center [655, 303] width 62 height 11
click at [761, 304] on strong "; CHOCOLATE CHARC BOARD-TH King (112)-" at bounding box center [710, 303] width 173 height 11
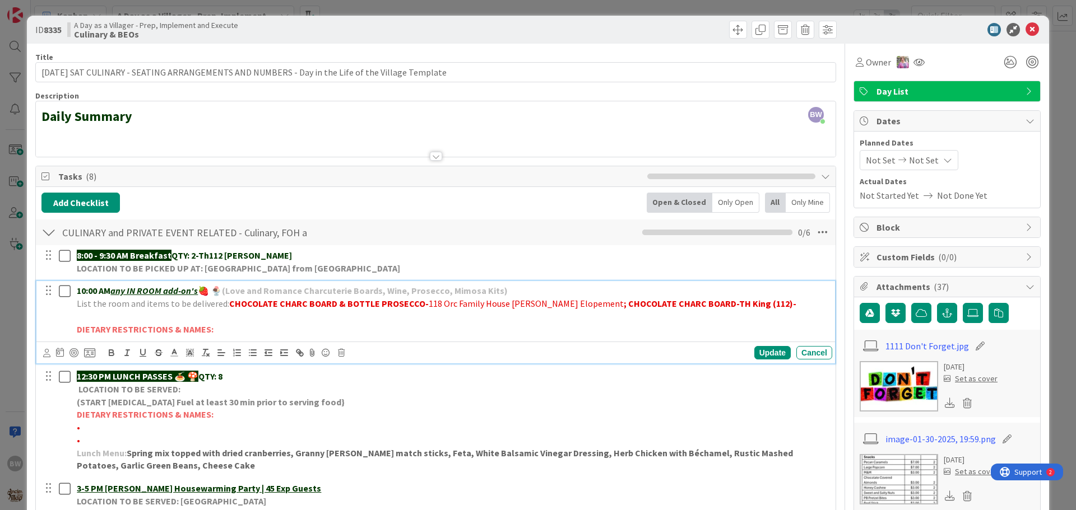
drag, startPoint x: 767, startPoint y: 303, endPoint x: 709, endPoint y: 304, distance: 57.2
click at [709, 304] on p "List the room and items to be delivered: CHOCOLATE CHARC BOARD & BOTTLE PROSECC…" at bounding box center [452, 304] width 751 height 13
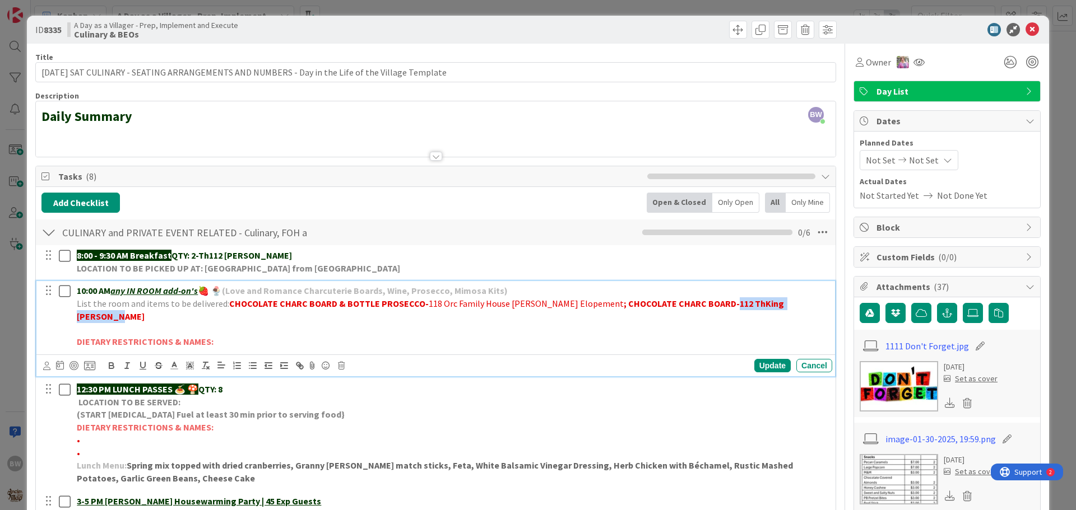
drag, startPoint x: 790, startPoint y: 300, endPoint x: 711, endPoint y: 307, distance: 79.8
click at [711, 307] on strong "; CHOCOLATE CHARC BOARD-112 ThKing [PERSON_NAME]" at bounding box center [431, 310] width 709 height 24
click at [108, 361] on icon "button" at bounding box center [111, 366] width 10 height 10
click at [773, 359] on div "Update" at bounding box center [772, 365] width 36 height 13
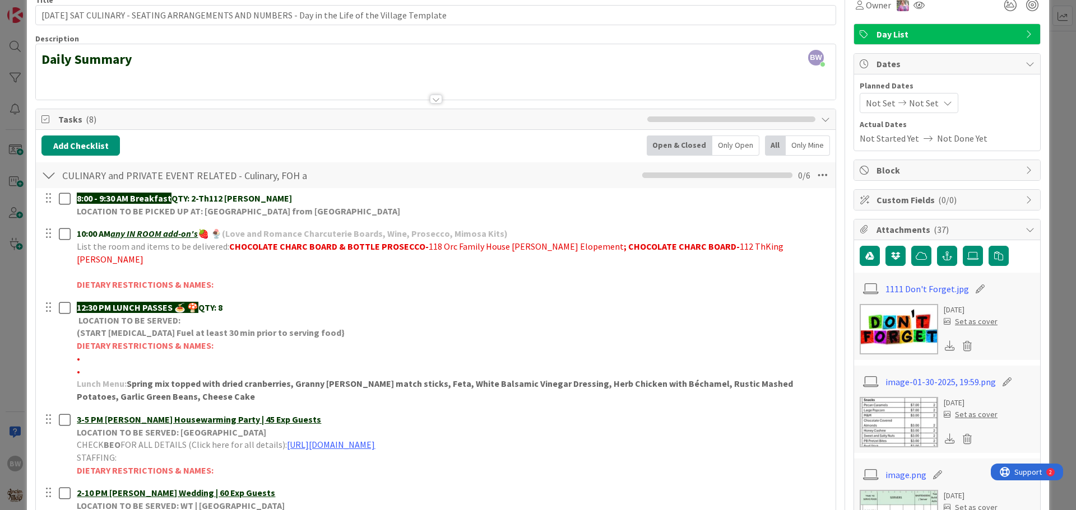
scroll to position [224, 0]
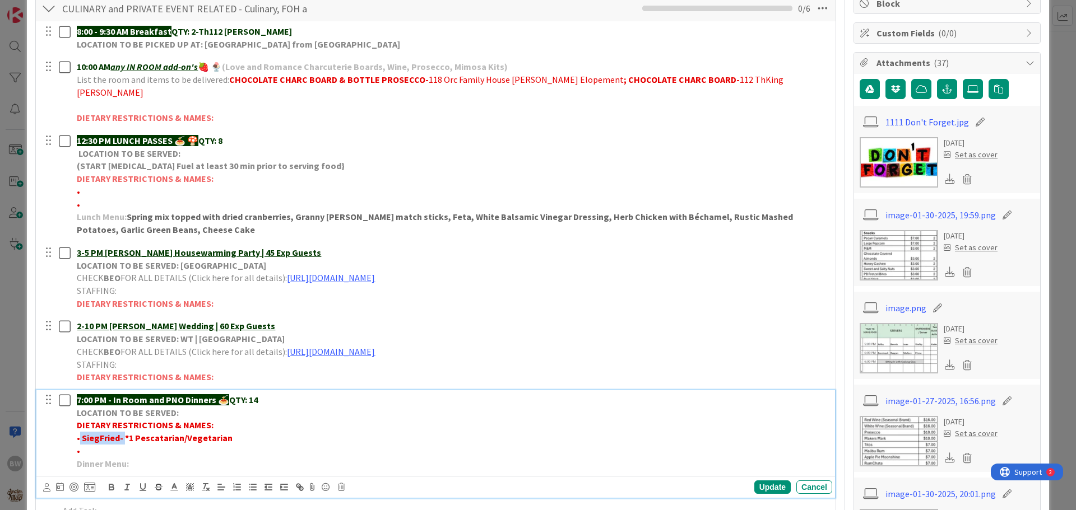
drag, startPoint x: 124, startPoint y: 424, endPoint x: 80, endPoint y: 425, distance: 44.3
click at [80, 433] on strong "• SiegFried- *1 Pescatarian/Vegetarian" at bounding box center [155, 438] width 156 height 11
click at [184, 432] on p "•*1 Pescatarian/Vegetarian" at bounding box center [452, 438] width 751 height 13
drag, startPoint x: 227, startPoint y: 424, endPoint x: 187, endPoint y: 425, distance: 39.8
click at [187, 432] on p "•*1 Pescatarian/Vegetarian-[PERSON_NAME]" at bounding box center [452, 438] width 751 height 13
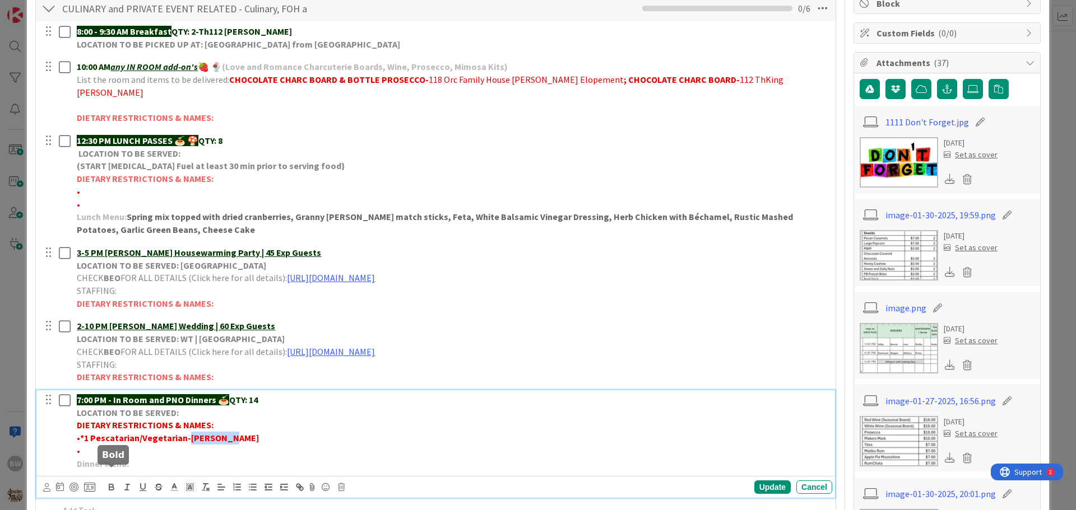
click at [110, 488] on icon "button" at bounding box center [111, 489] width 4 height 3
click at [760, 481] on div "Update" at bounding box center [772, 487] width 36 height 13
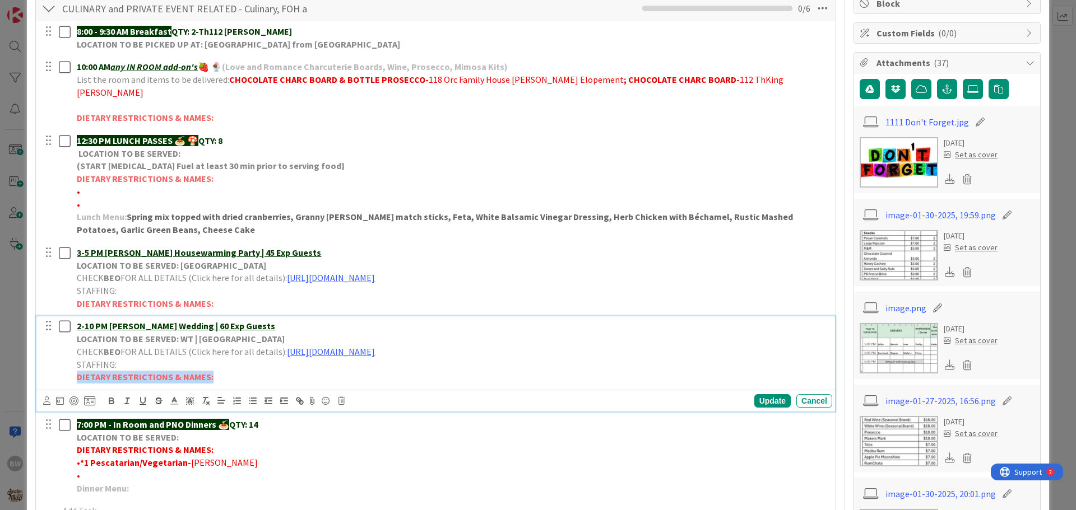
drag, startPoint x: 209, startPoint y: 365, endPoint x: 80, endPoint y: 366, distance: 129.5
click at [80, 372] on strong "DIETARY RESTRICTIONS & NAMES:" at bounding box center [145, 377] width 137 height 11
copy strong "DIETARY RESTRICTIONS & NAMES:"
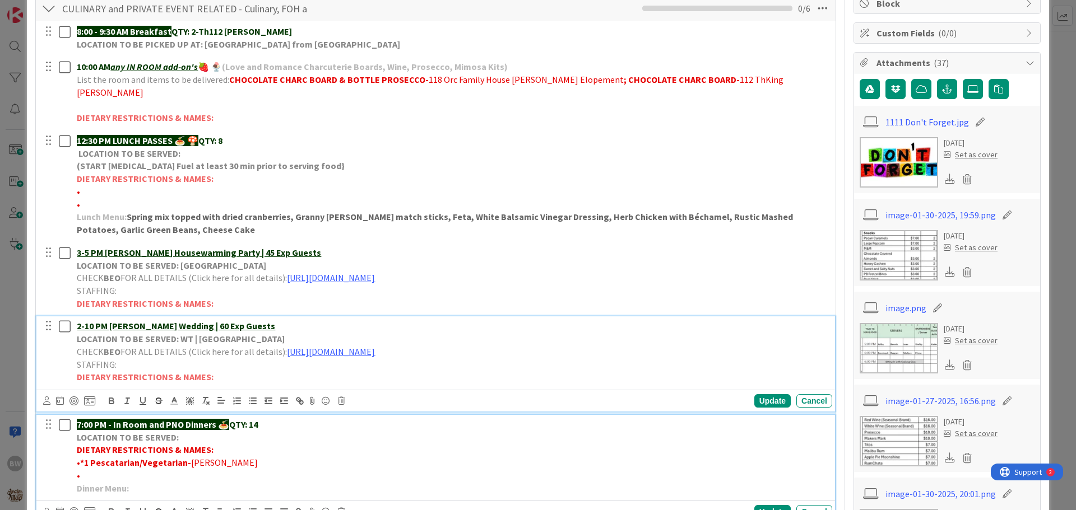
click at [208, 444] on strong "DIETARY RESTRICTIONS & NAMES:" at bounding box center [145, 449] width 137 height 11
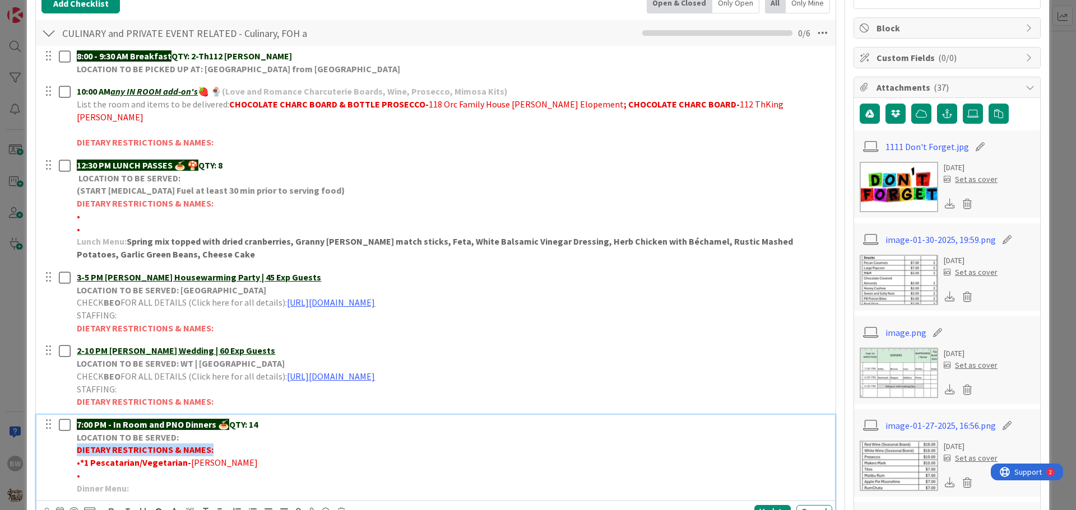
drag, startPoint x: 210, startPoint y: 437, endPoint x: 79, endPoint y: 439, distance: 130.6
click at [79, 444] on strong "DIETARY RESTRICTIONS & NAMES:" at bounding box center [145, 449] width 137 height 11
click at [754, 505] on div "Update" at bounding box center [772, 511] width 36 height 13
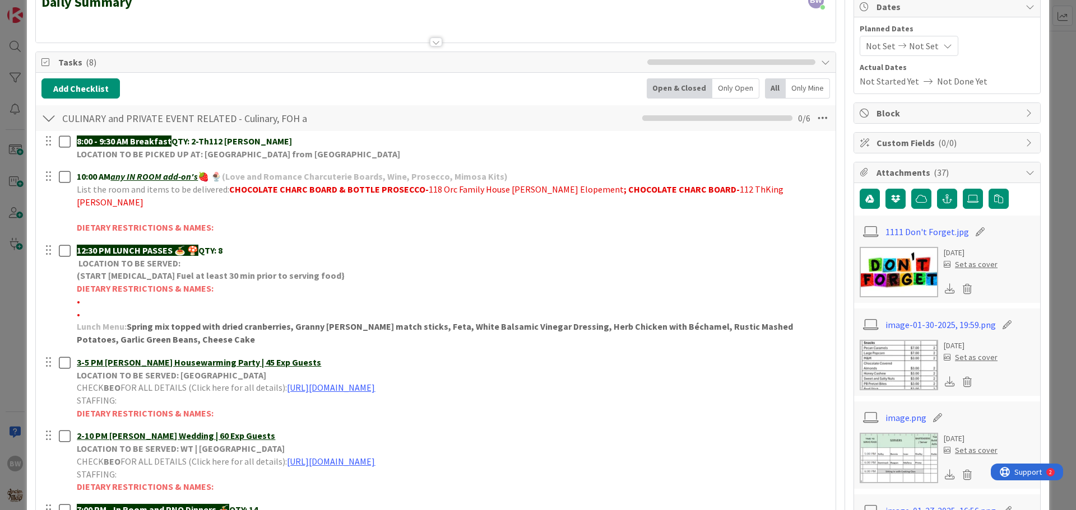
scroll to position [0, 0]
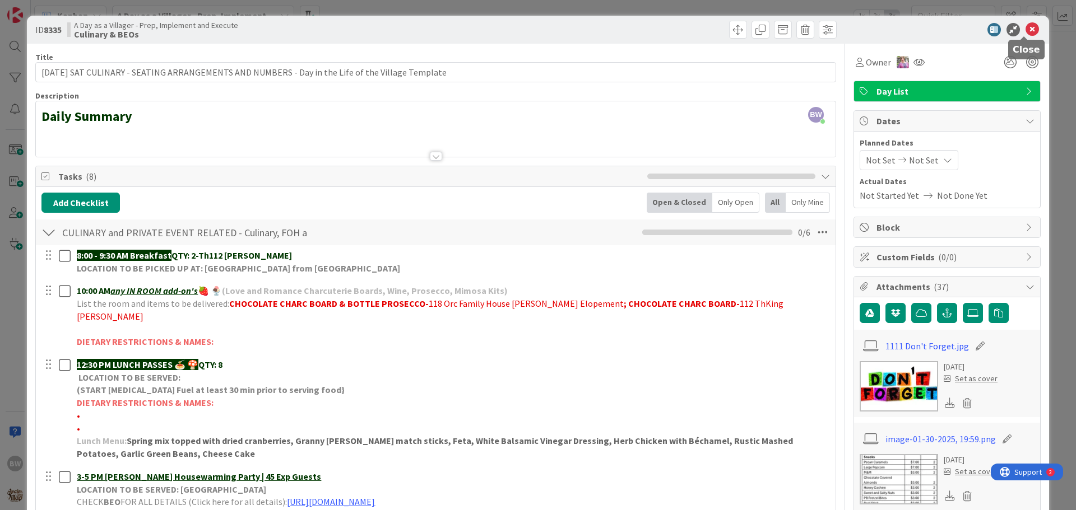
click at [1025, 29] on icon at bounding box center [1031, 29] width 13 height 13
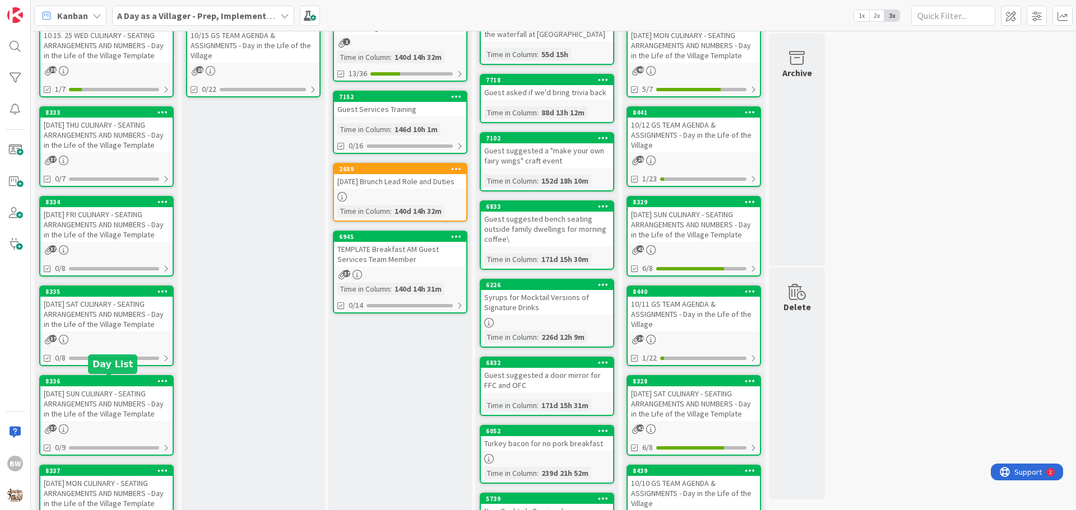
click at [92, 383] on div "8336" at bounding box center [108, 382] width 127 height 8
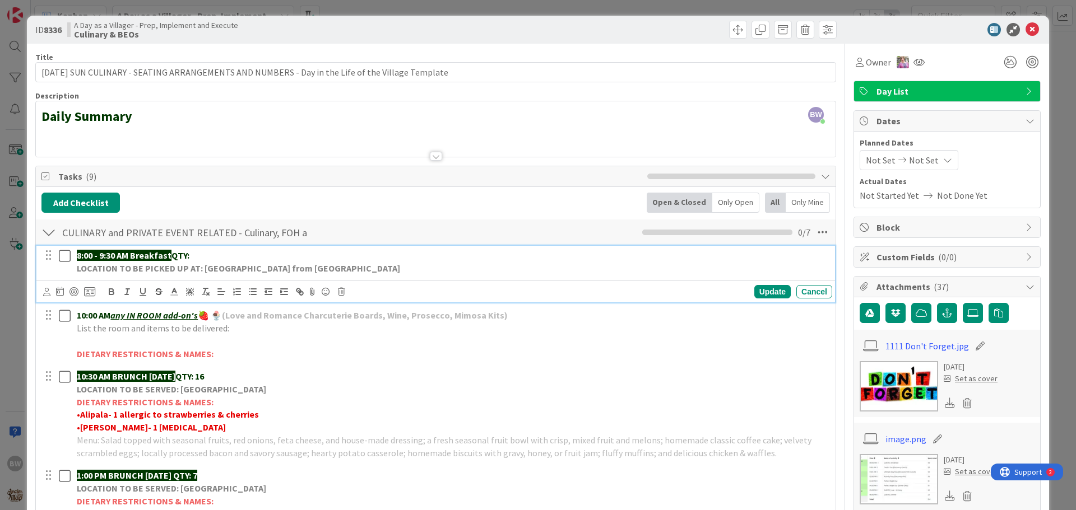
click at [203, 253] on p "8:00 - 9:30 AM Breakfast QTY:" at bounding box center [452, 255] width 751 height 13
click at [766, 289] on div "Update" at bounding box center [772, 291] width 36 height 13
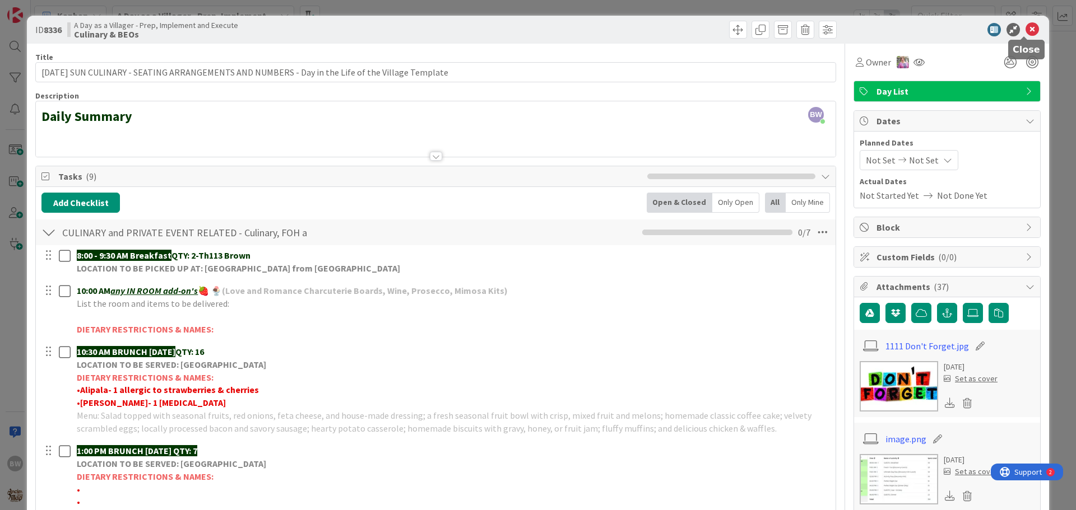
click at [1027, 27] on icon at bounding box center [1031, 29] width 13 height 13
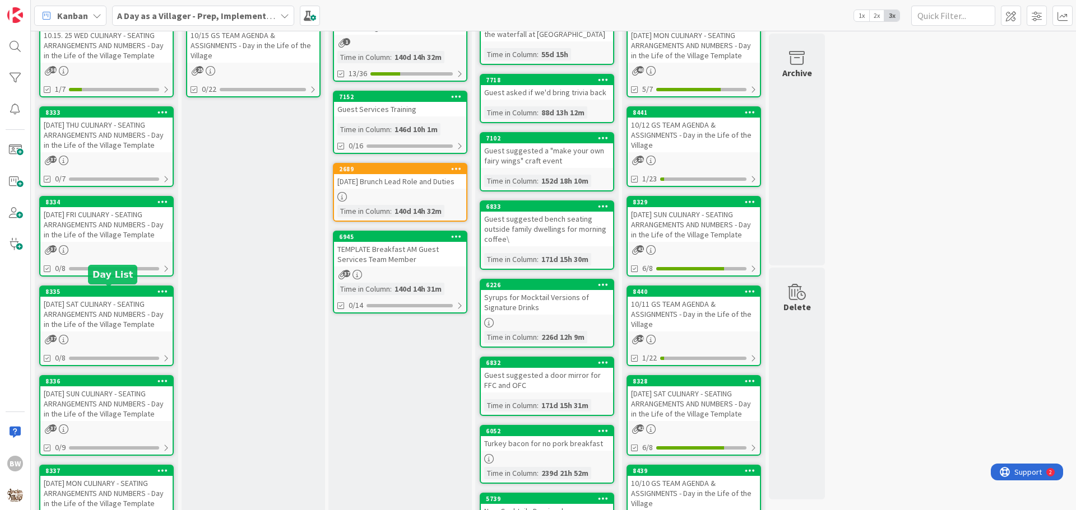
click at [103, 295] on div "8335" at bounding box center [108, 292] width 127 height 8
